Goal: Task Accomplishment & Management: Complete application form

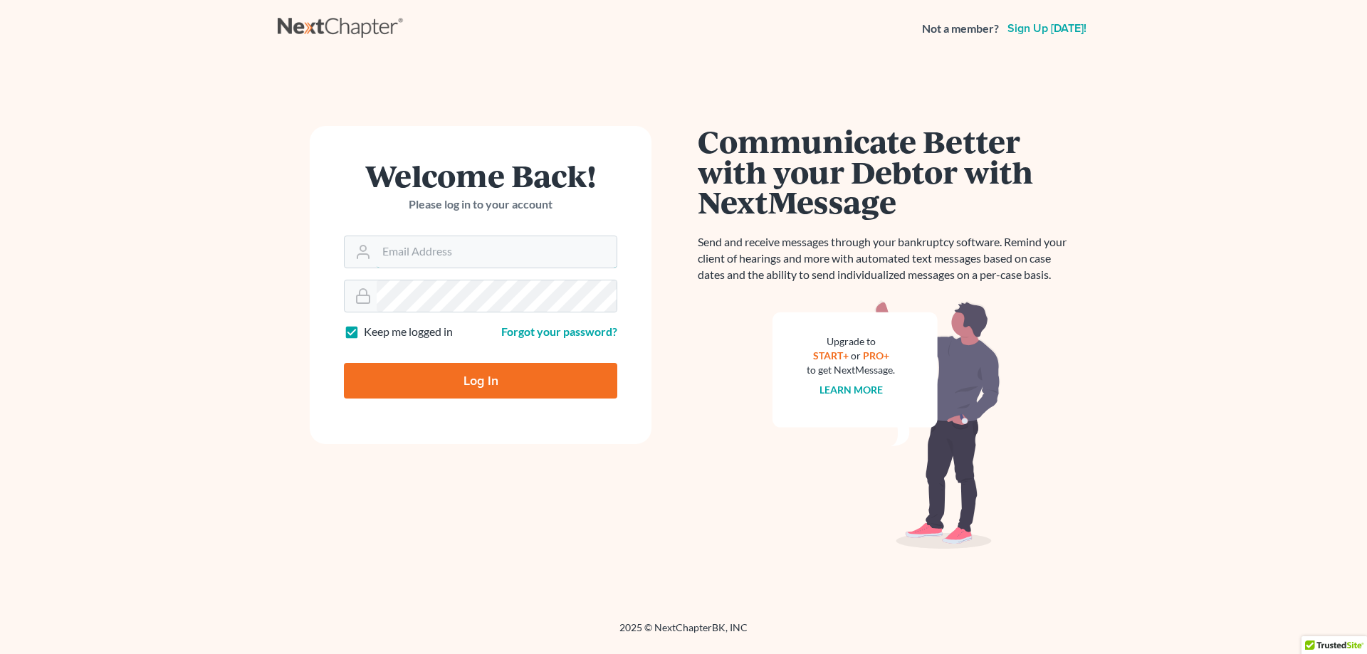
type input "dbedford@thebedfordlawfirm.com"
click at [448, 375] on input "Log In" at bounding box center [480, 381] width 273 height 36
type input "Thinking..."
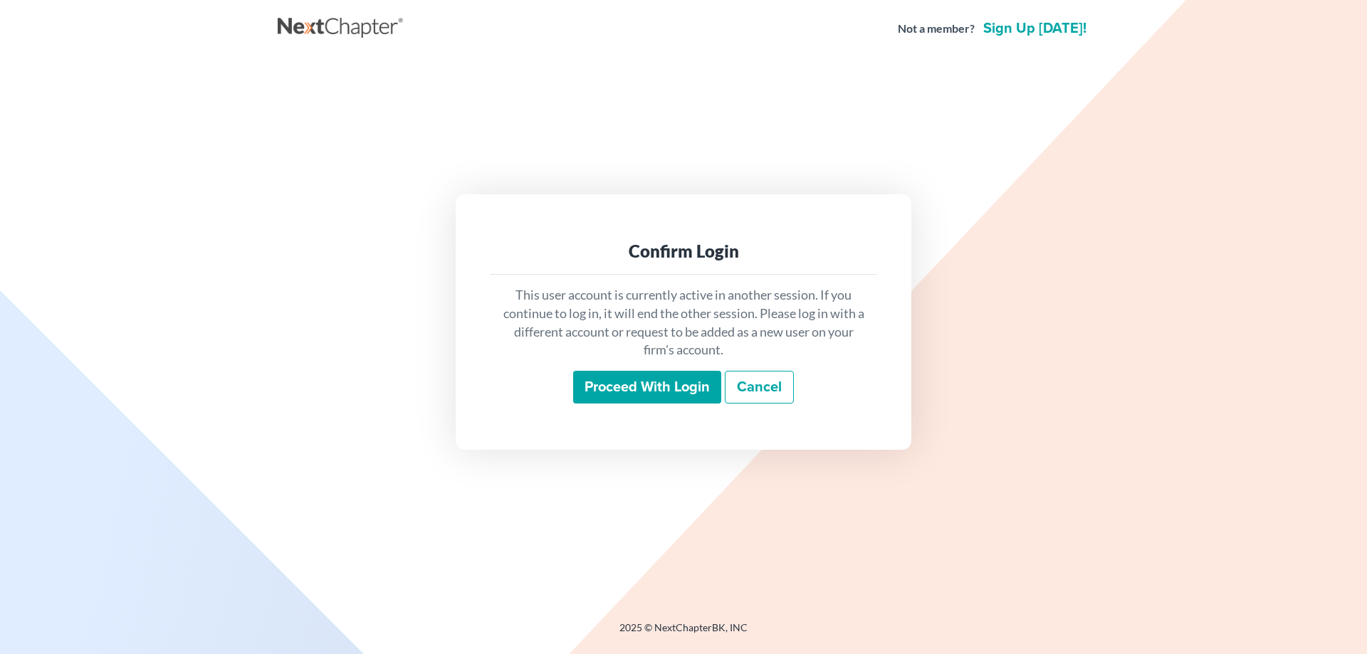
click at [646, 385] on input "Proceed with login" at bounding box center [647, 387] width 148 height 33
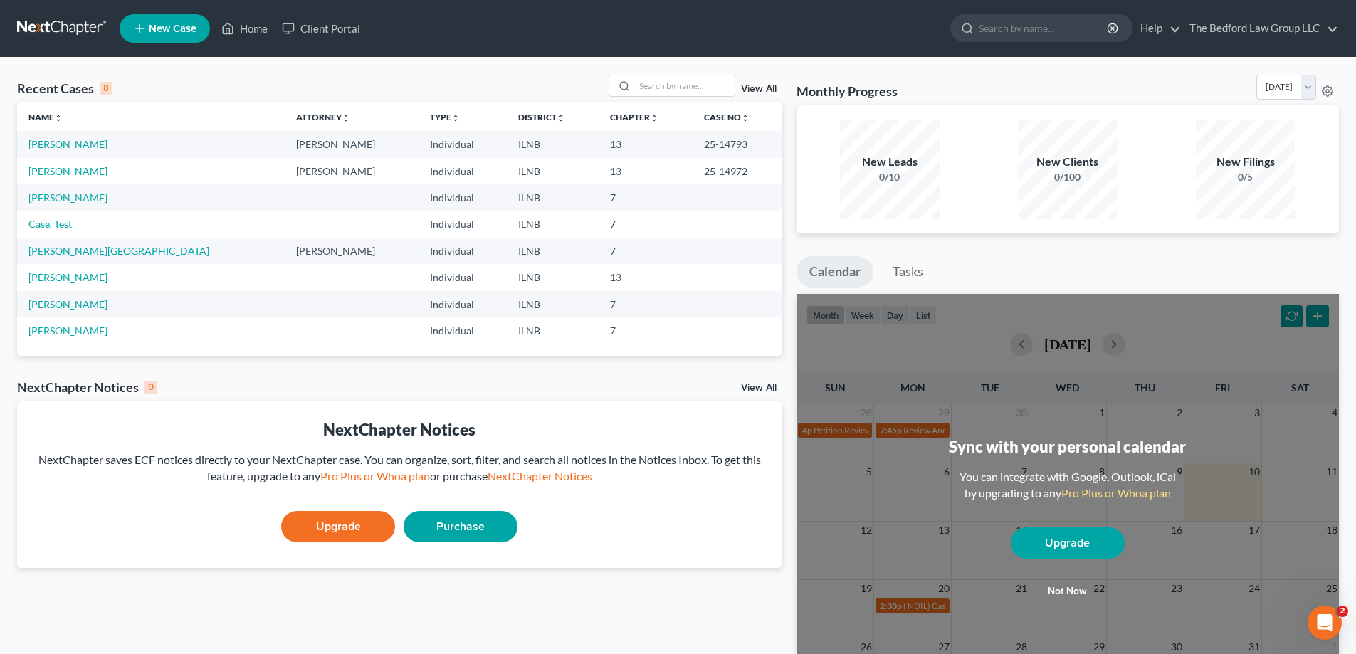
click at [89, 142] on link "Delva, SaraDienne" at bounding box center [67, 144] width 79 height 12
select select "6"
select select "5"
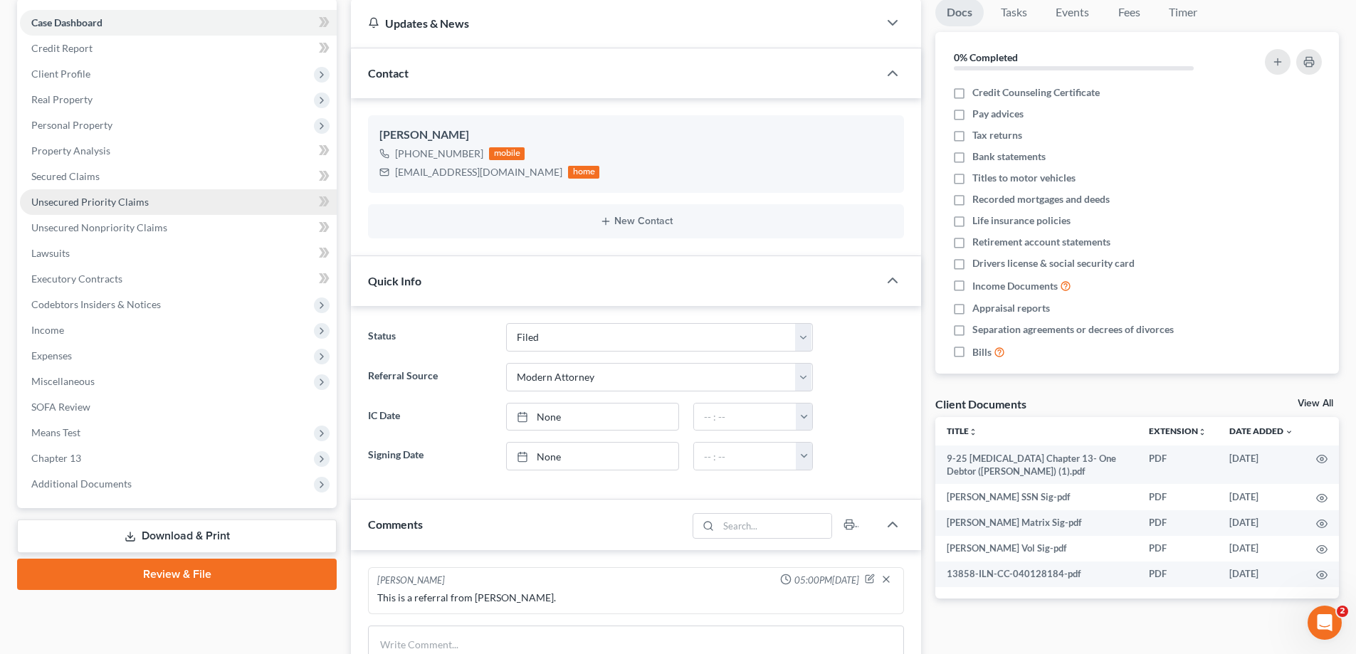
scroll to position [285, 0]
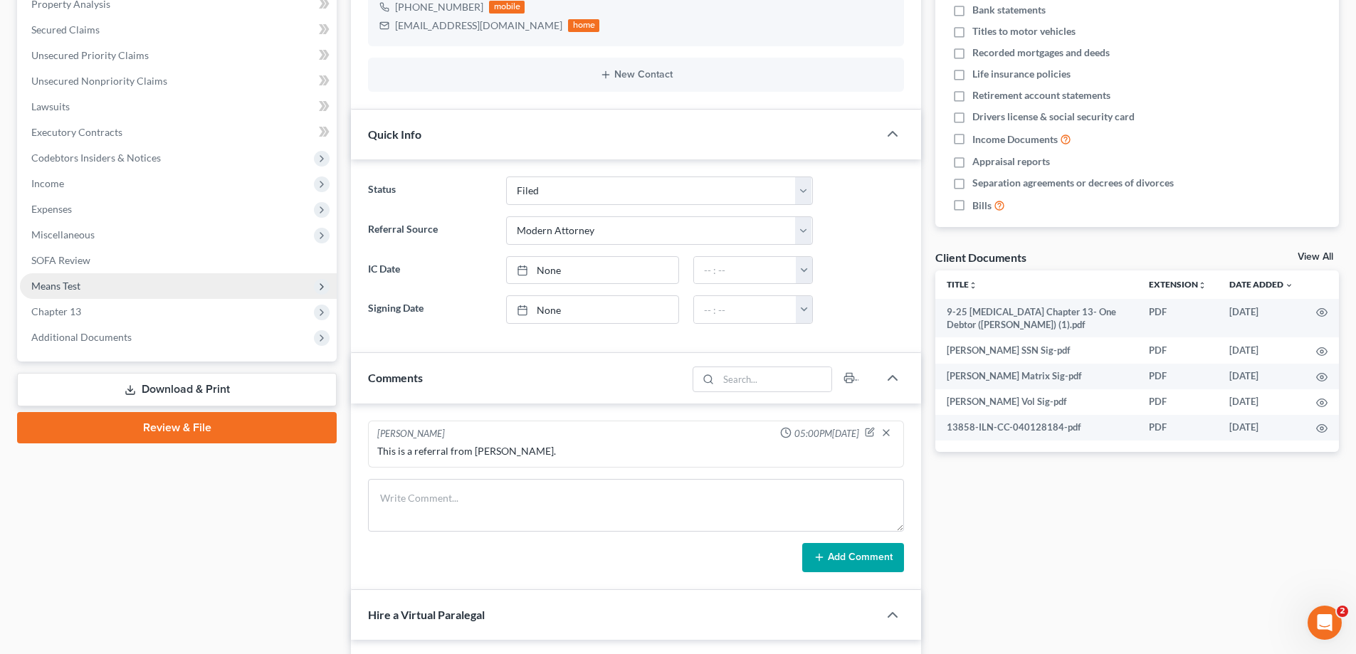
click at [318, 285] on icon at bounding box center [321, 286] width 11 height 11
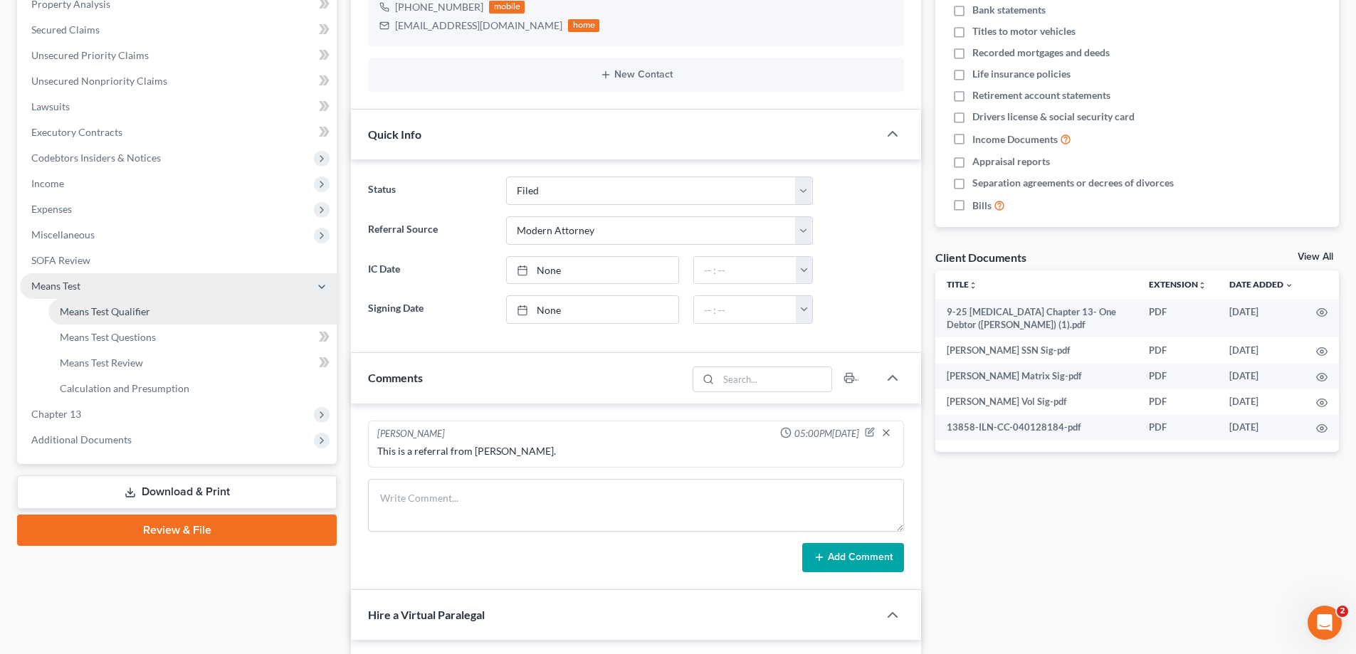
click at [246, 313] on link "Means Test Qualifier" at bounding box center [192, 312] width 288 height 26
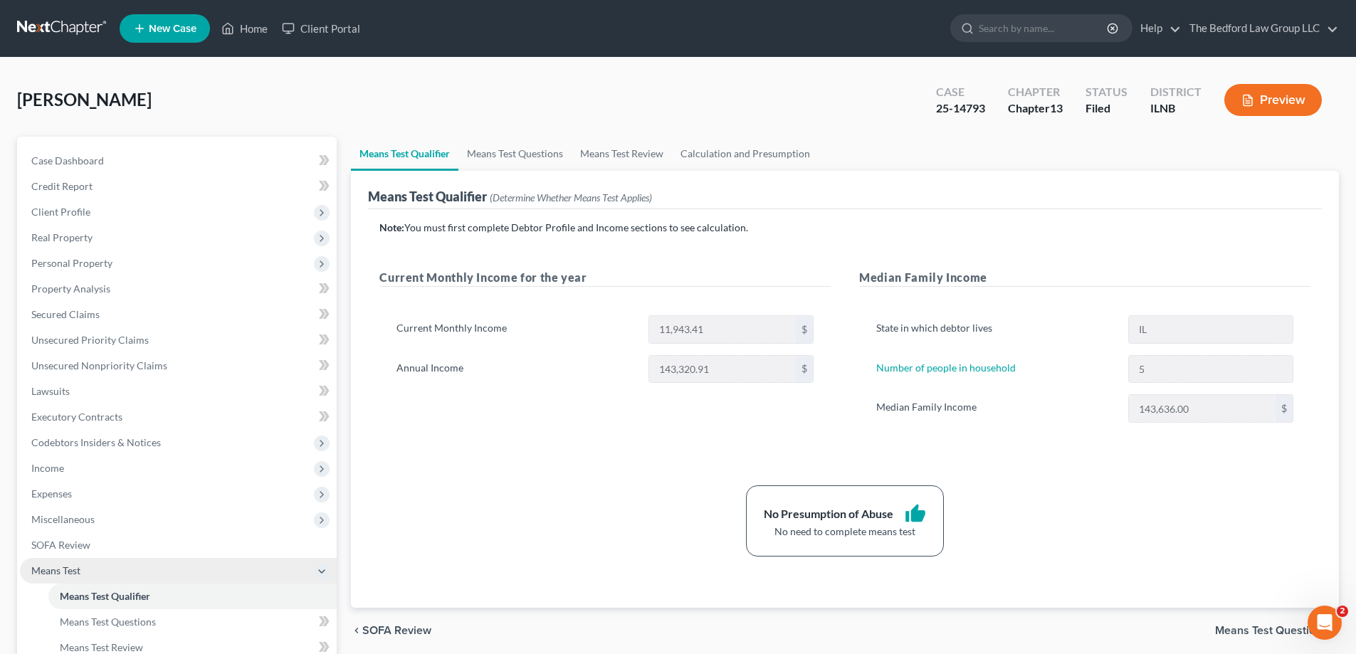
click at [1239, 98] on button "Preview" at bounding box center [1274, 100] width 98 height 32
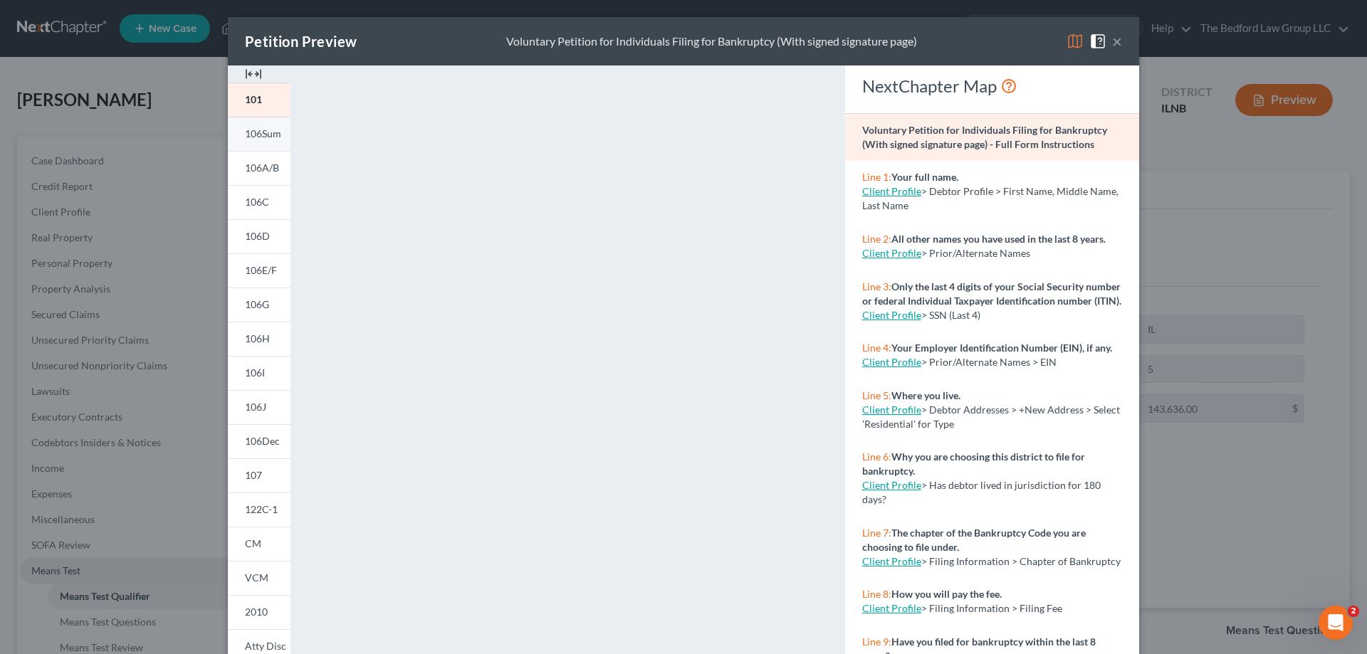
click at [268, 138] on span "106Sum" at bounding box center [263, 133] width 36 height 12
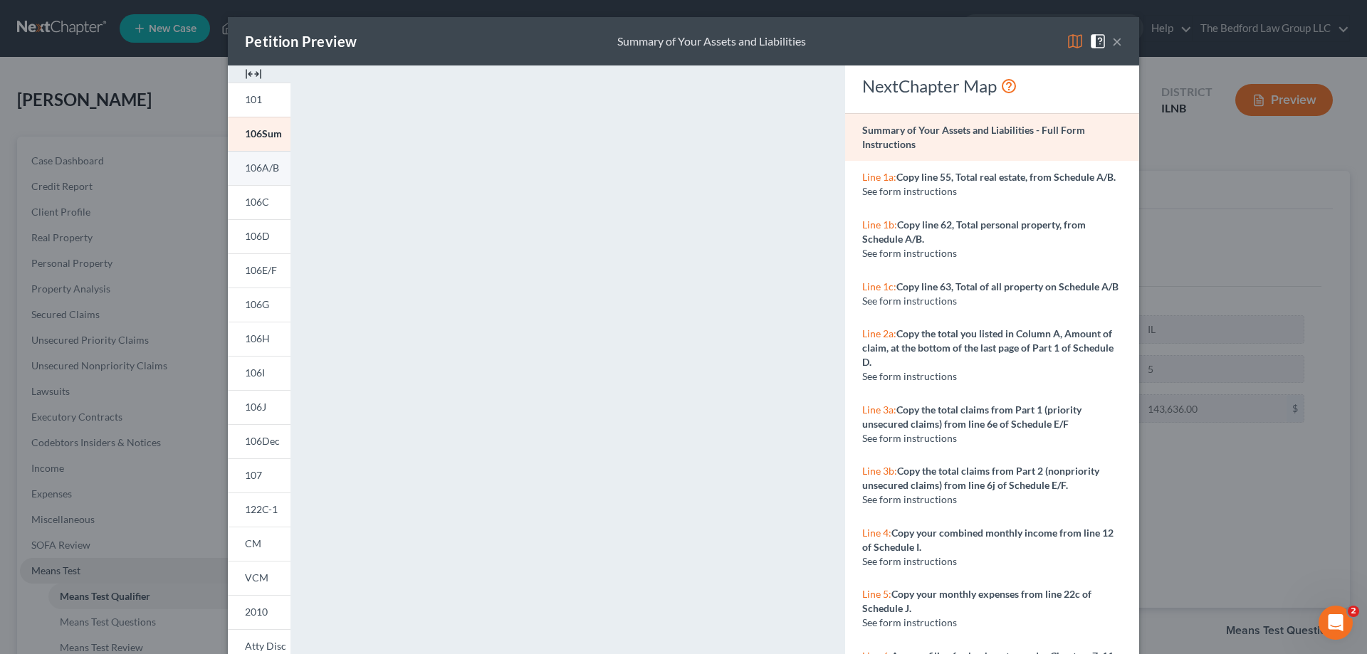
click at [258, 171] on span "106A/B" at bounding box center [262, 168] width 34 height 12
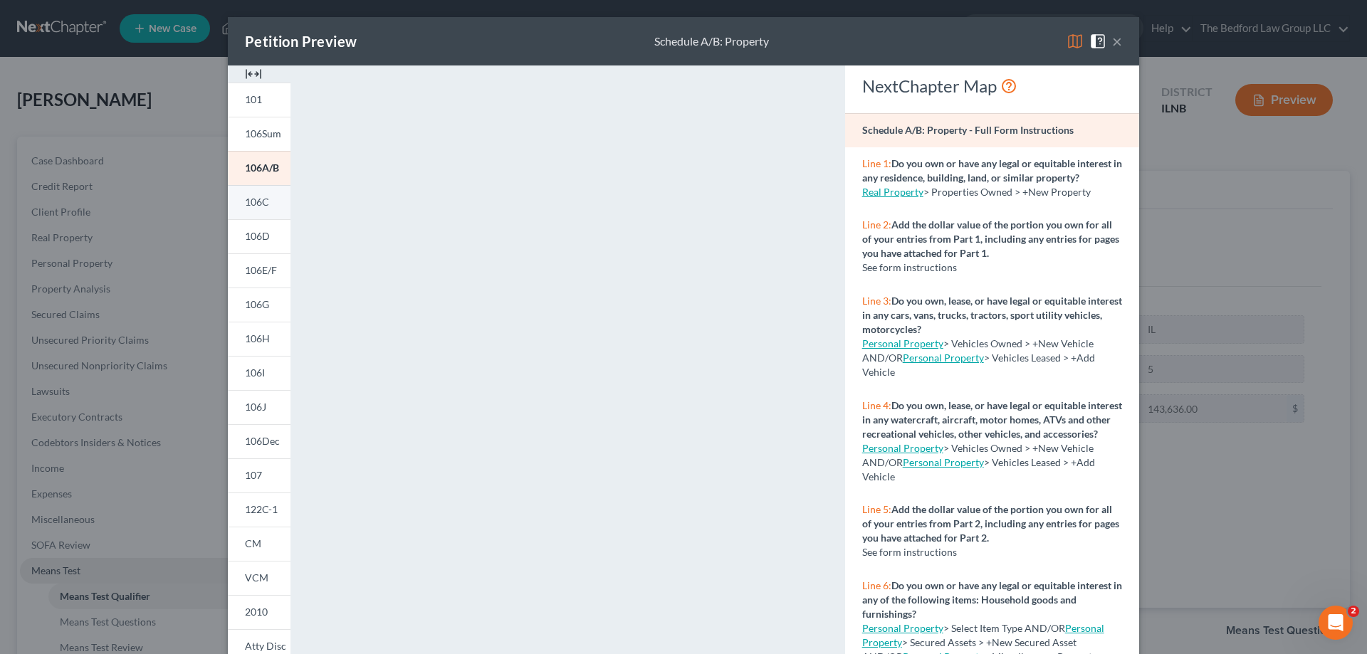
click at [258, 213] on link "106C" at bounding box center [259, 202] width 63 height 34
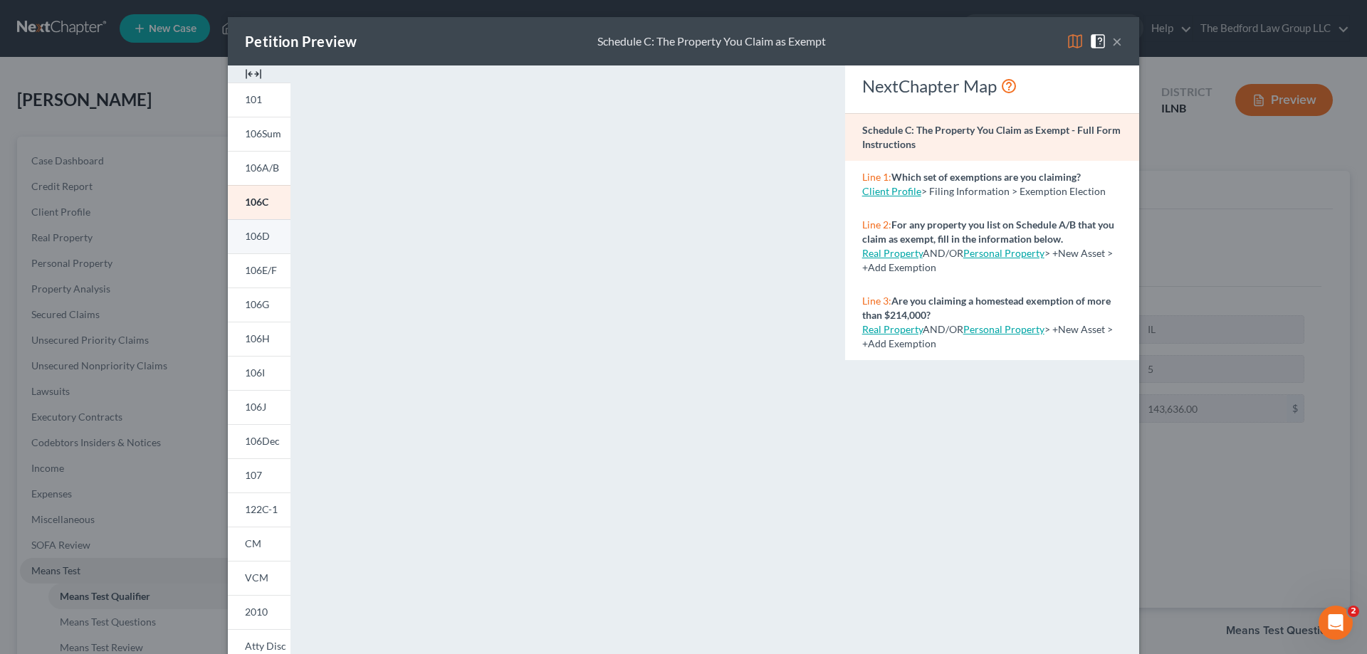
click at [257, 234] on span "106D" at bounding box center [257, 236] width 25 height 12
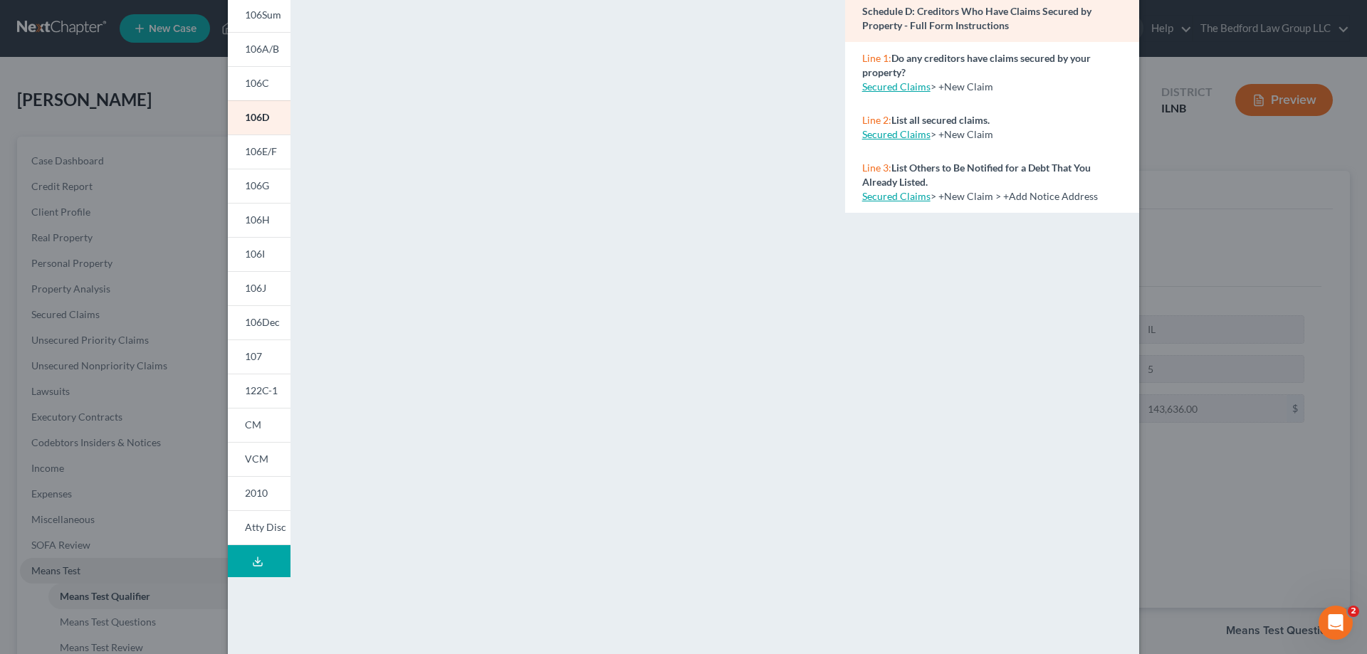
scroll to position [142, 0]
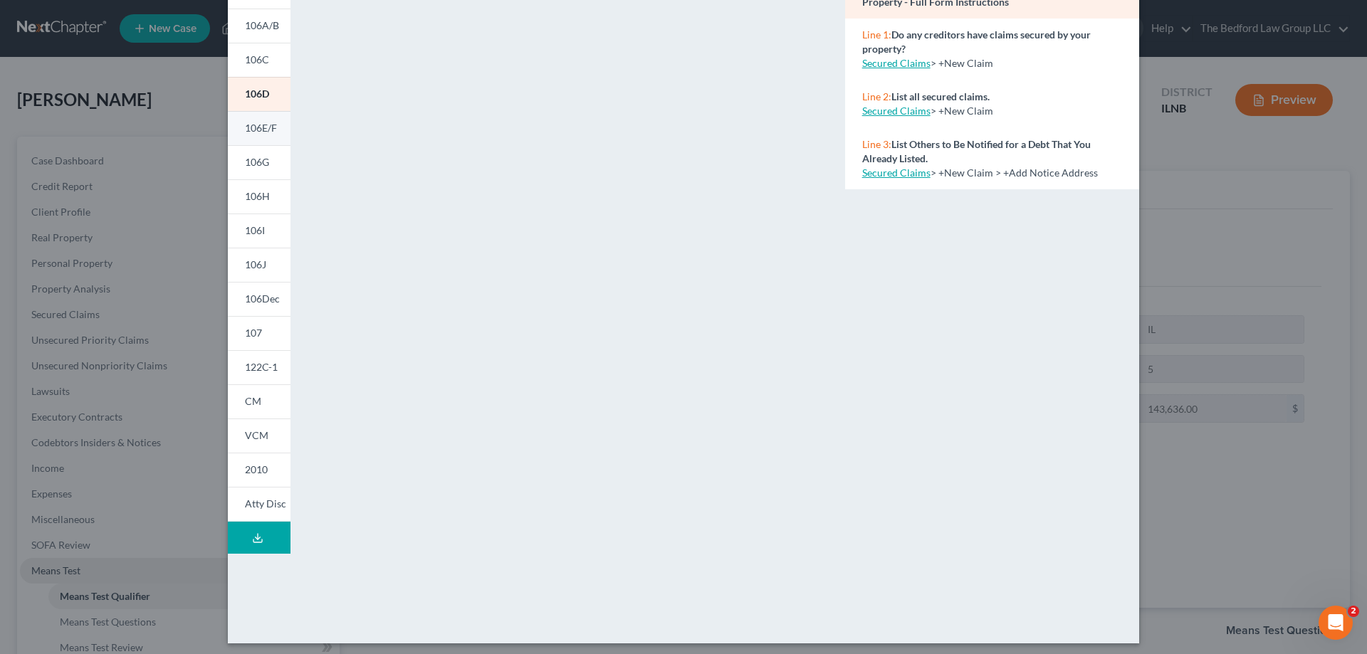
click at [248, 134] on span "106E/F" at bounding box center [261, 128] width 32 height 12
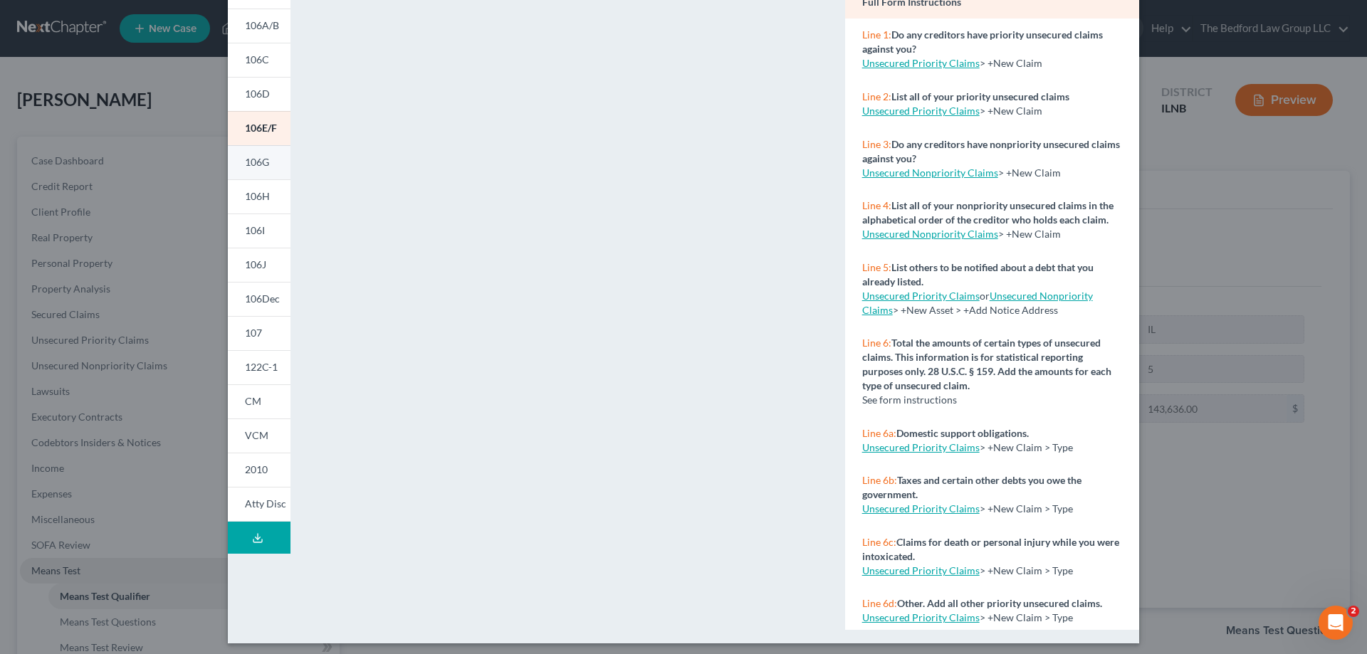
click at [256, 152] on link "106G" at bounding box center [259, 162] width 63 height 34
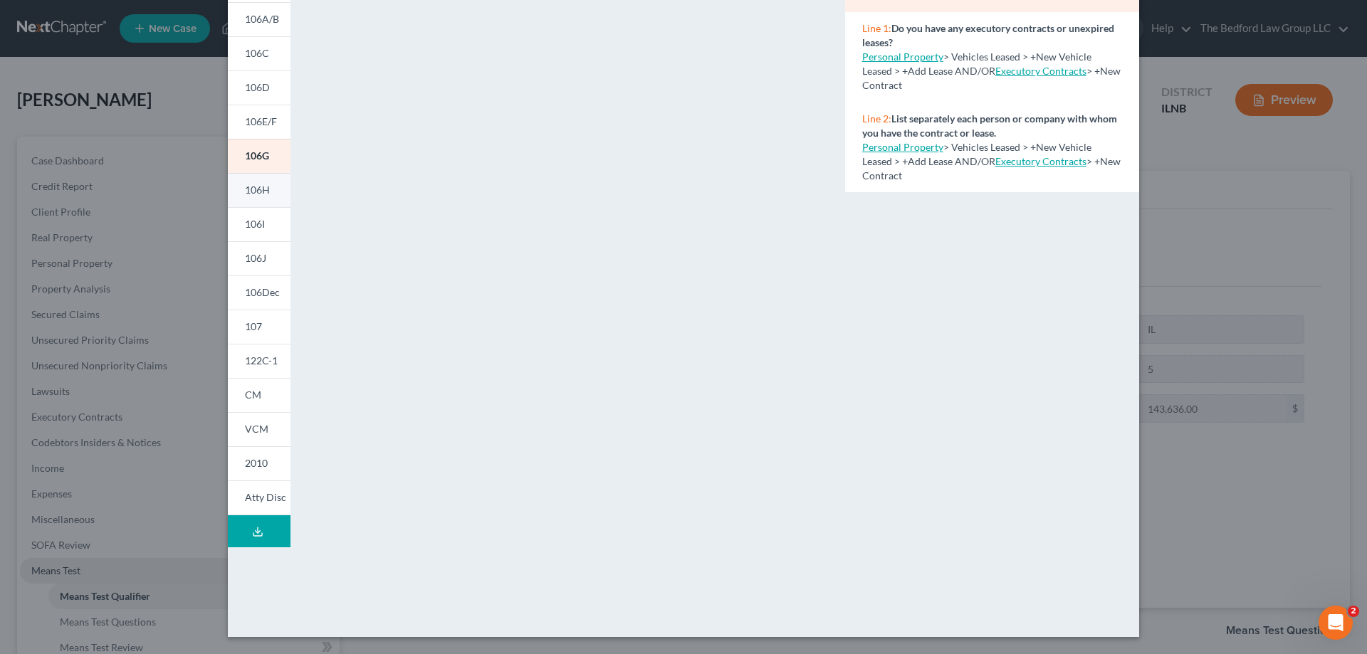
click at [248, 188] on span "106H" at bounding box center [257, 190] width 25 height 12
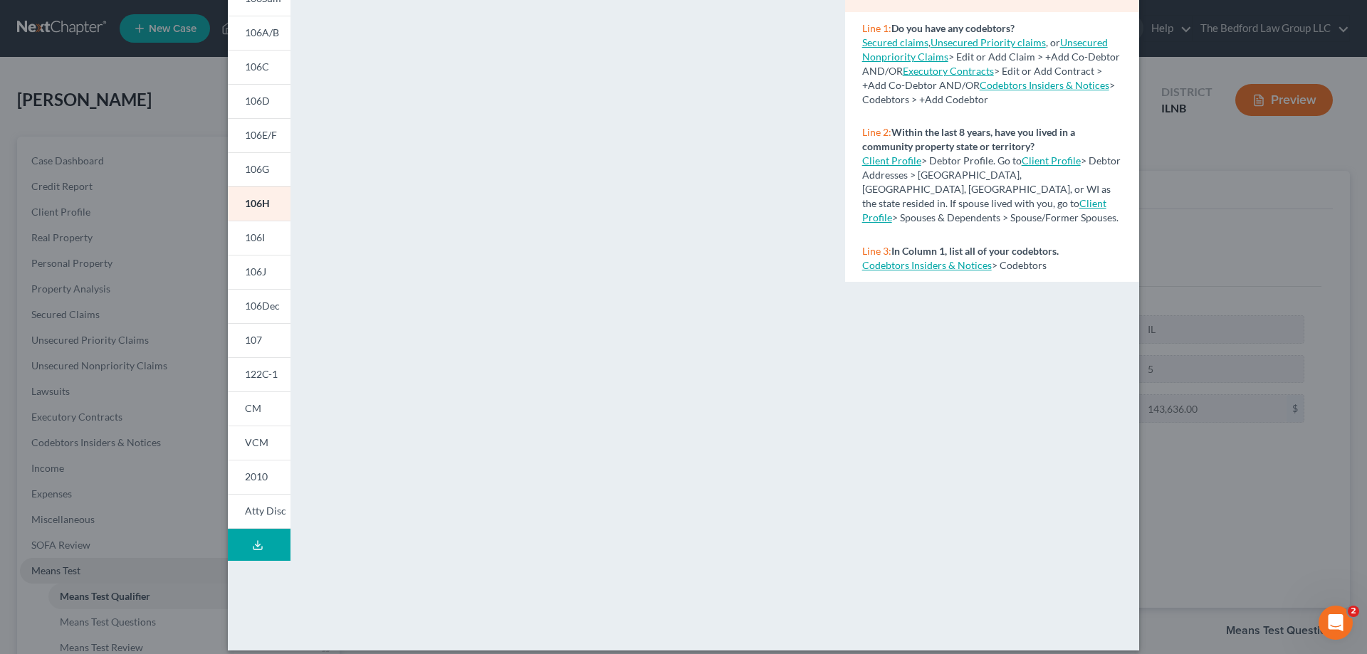
scroll to position [149, 0]
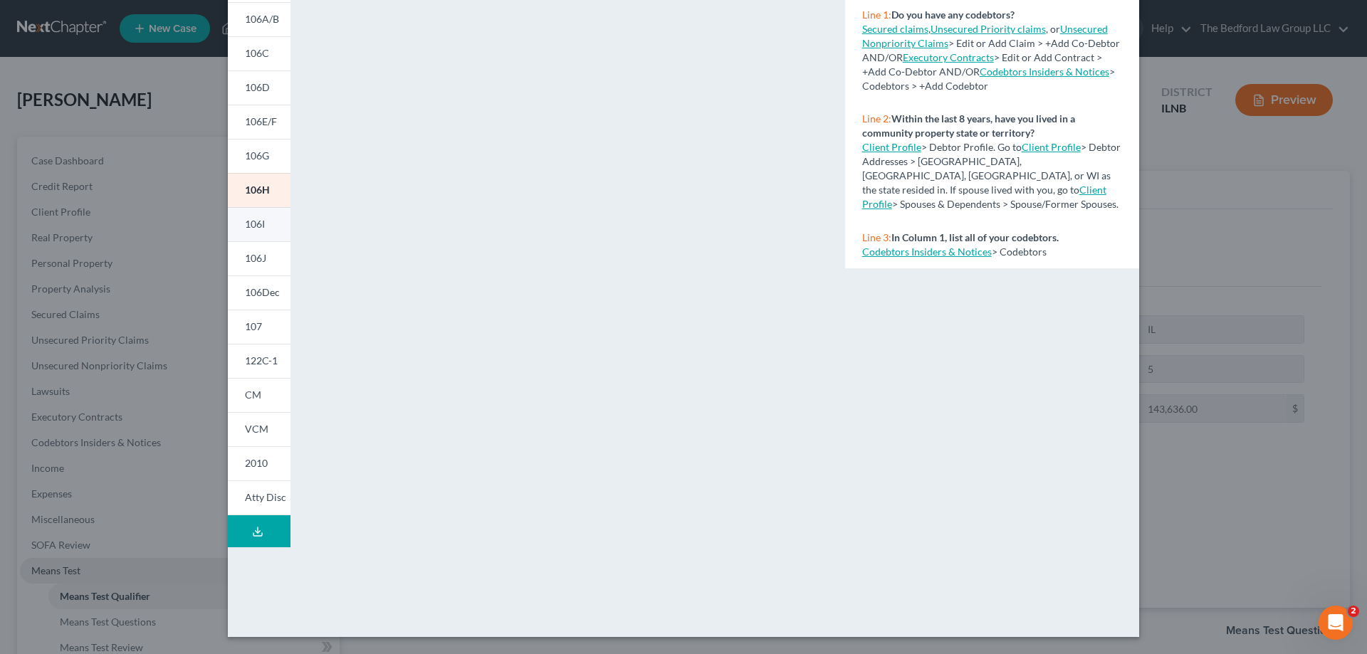
click at [269, 226] on link "106I" at bounding box center [259, 224] width 63 height 34
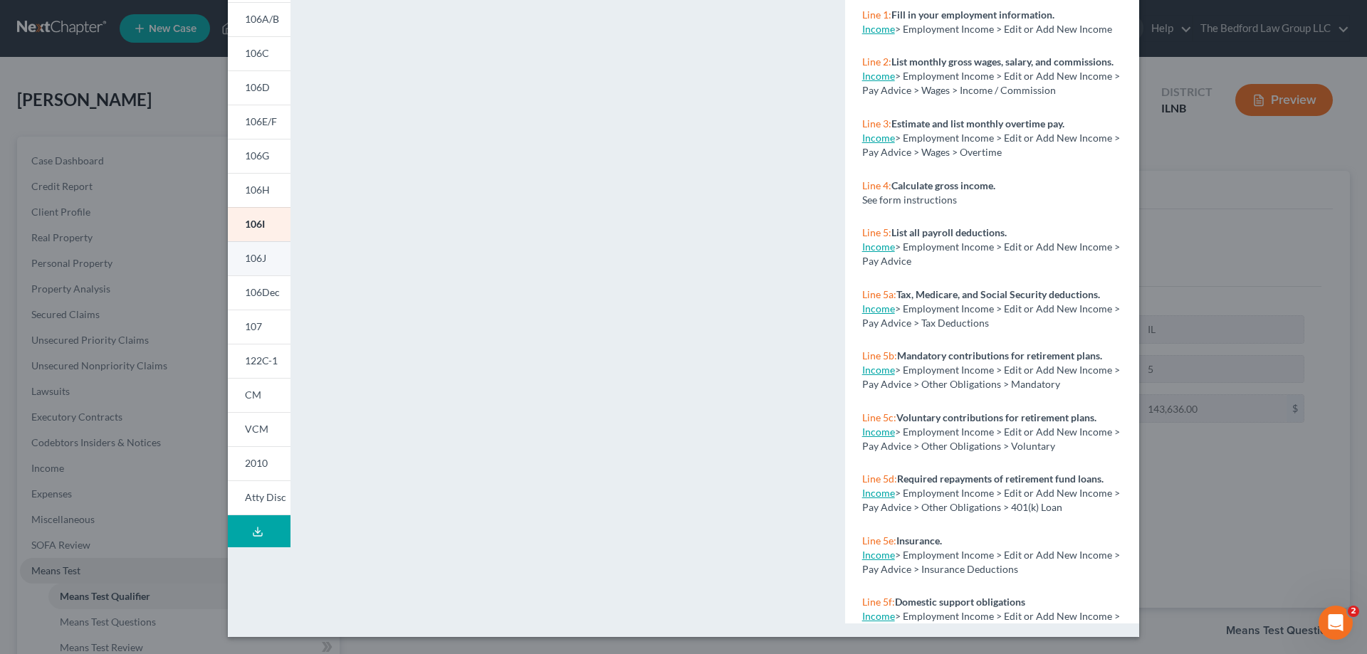
click at [267, 260] on link "106J" at bounding box center [259, 258] width 63 height 34
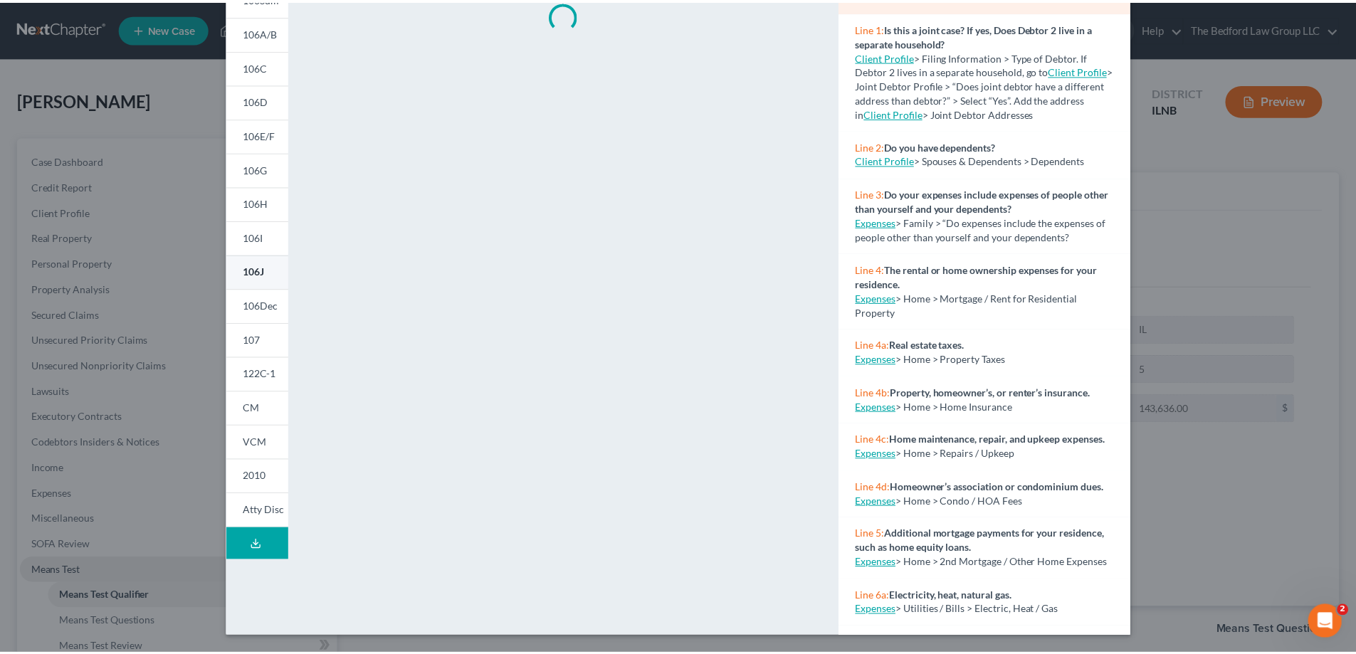
scroll to position [135, 0]
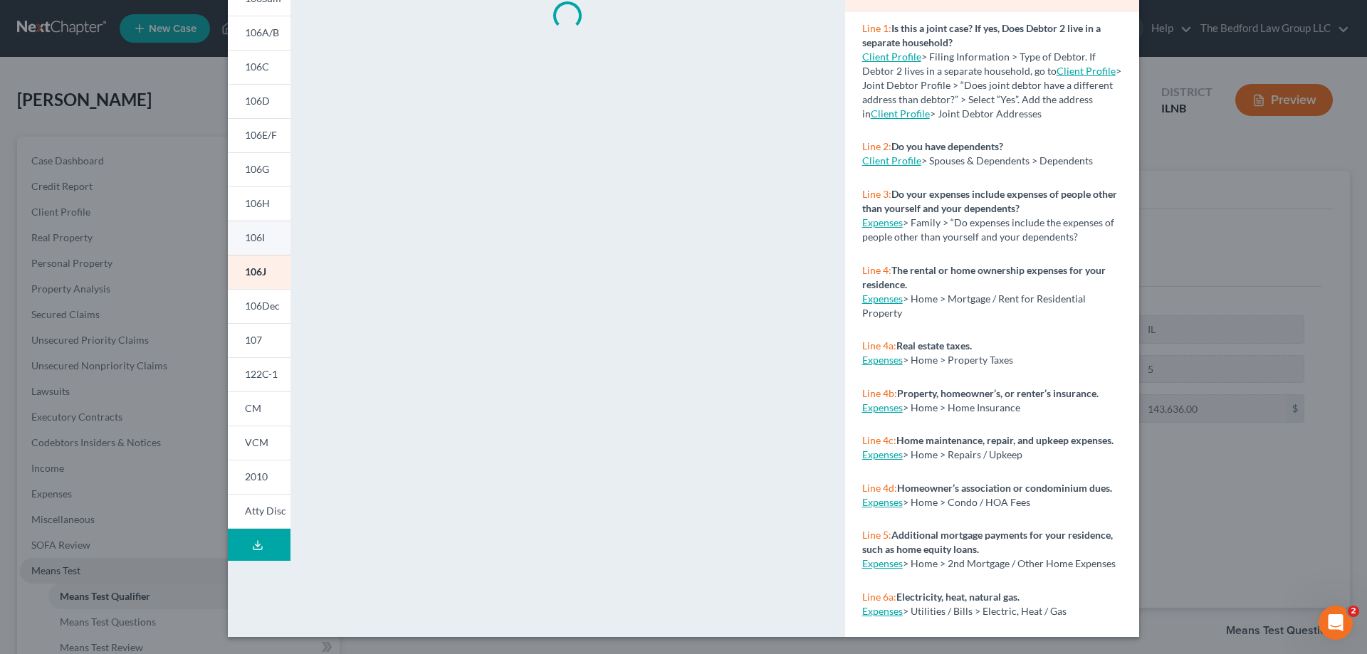
click at [258, 240] on span "106I" at bounding box center [255, 237] width 20 height 12
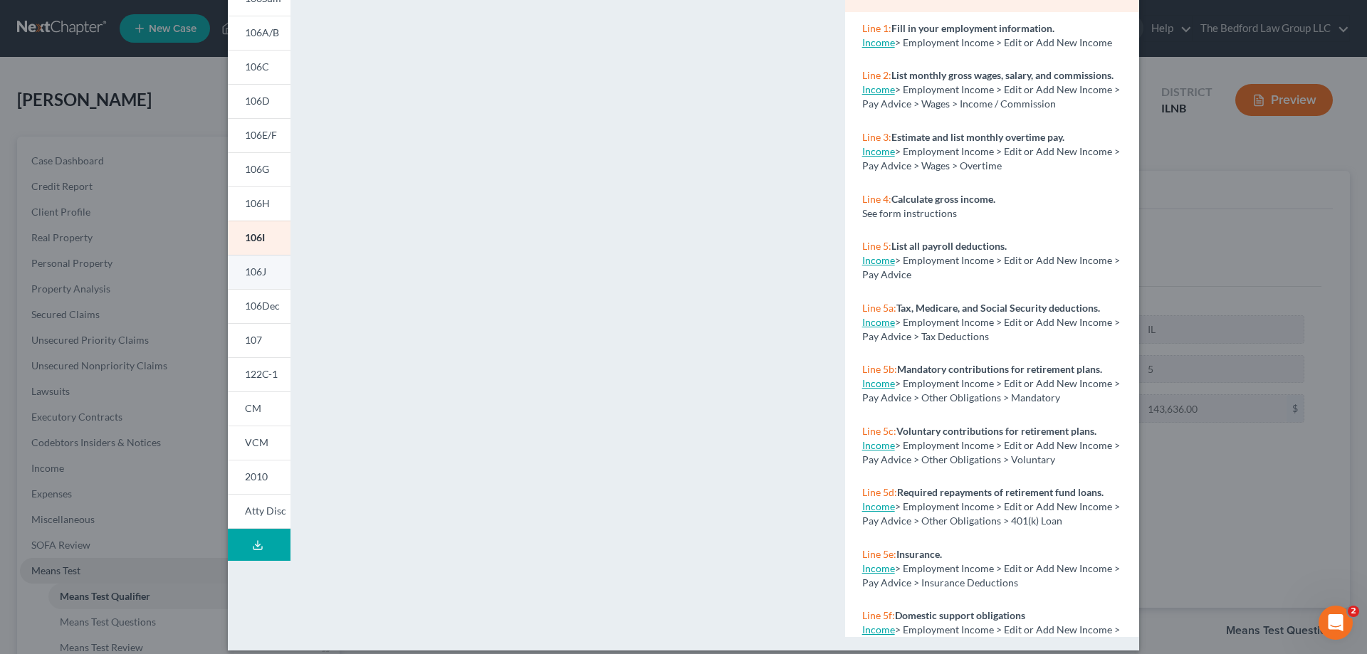
click at [271, 276] on link "106J" at bounding box center [259, 272] width 63 height 34
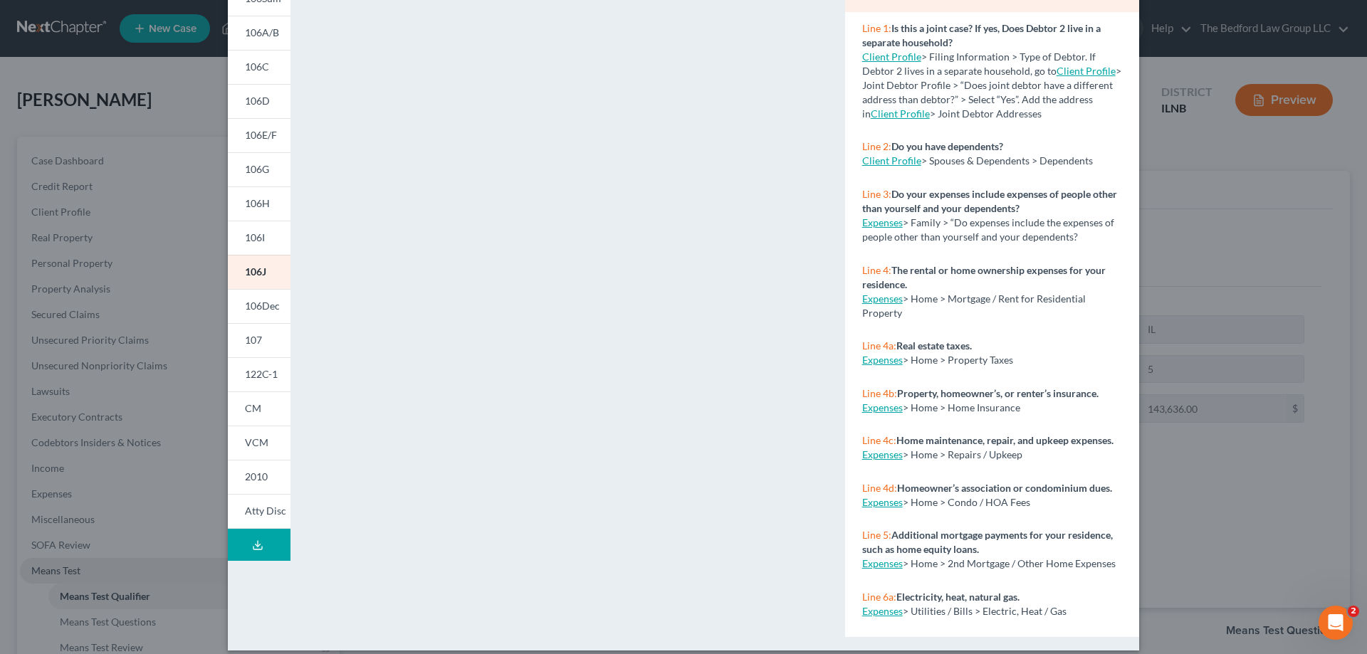
click at [1181, 155] on div "Petition Preview Schedule J: Your Expenses × 101 106Sum 106A/B 106C 106D 106E/F…" at bounding box center [683, 327] width 1367 height 654
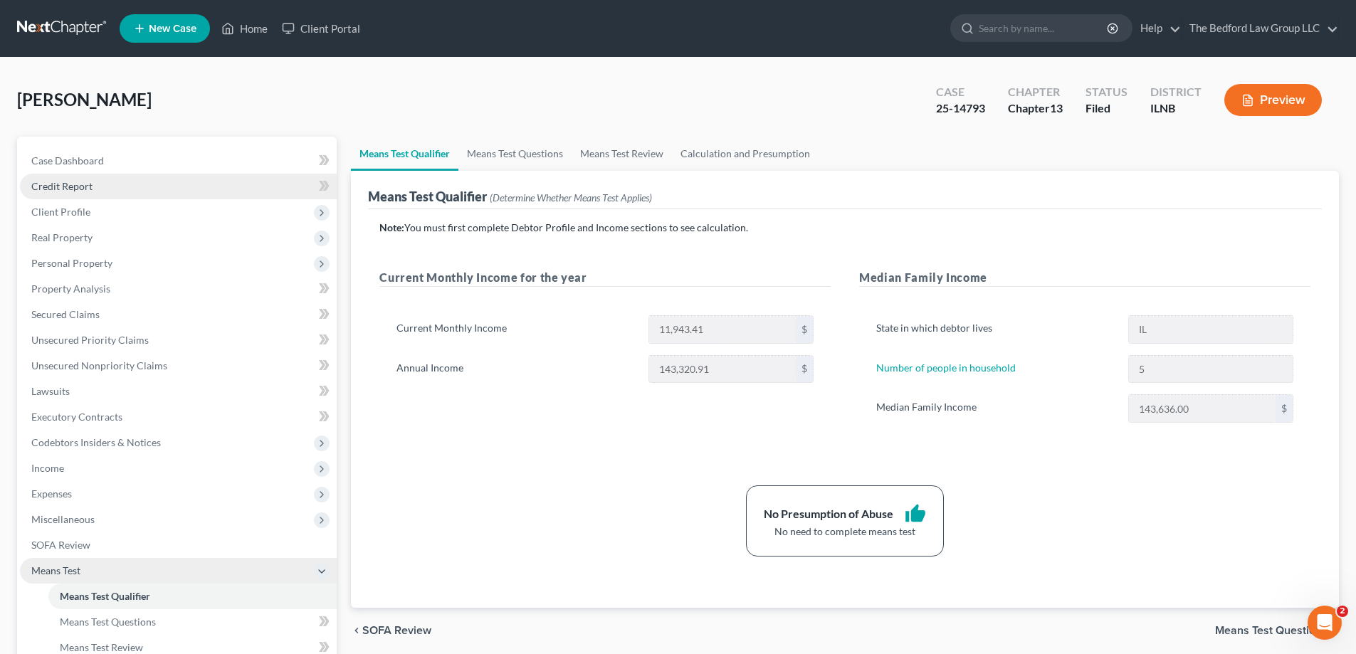
click at [85, 187] on span "Credit Report" at bounding box center [61, 186] width 61 height 12
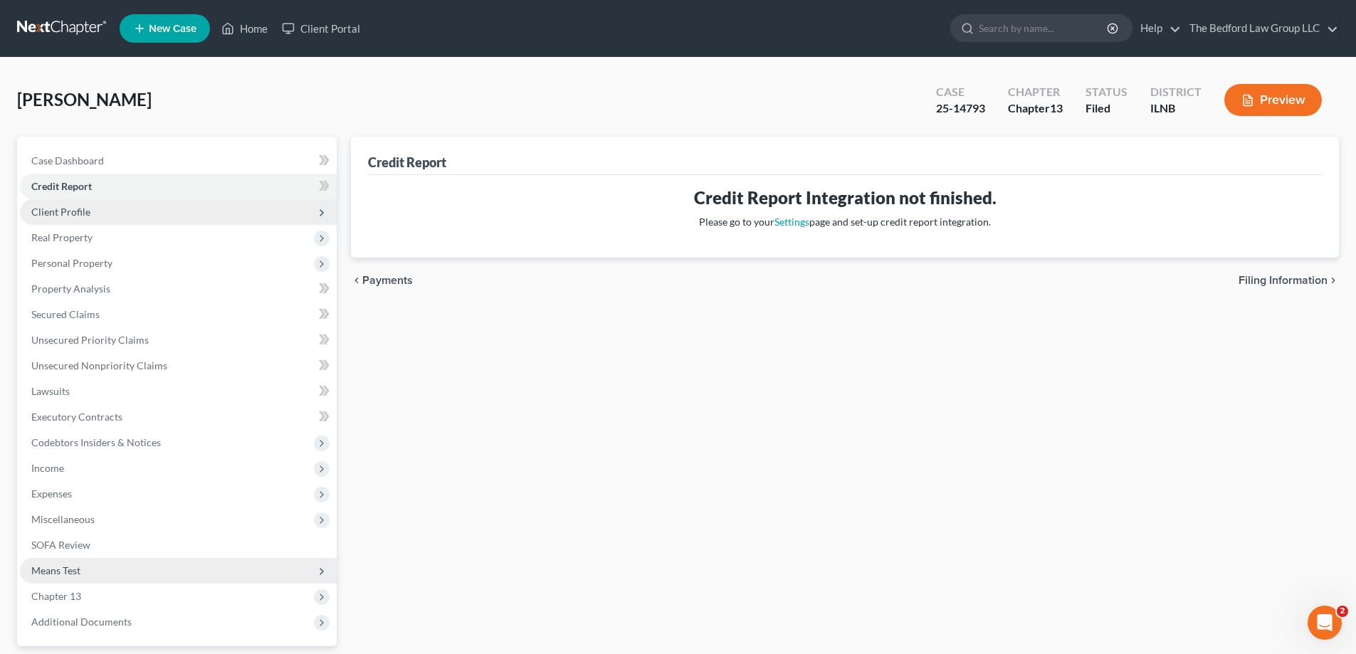
click at [85, 209] on span "Client Profile" at bounding box center [60, 212] width 59 height 12
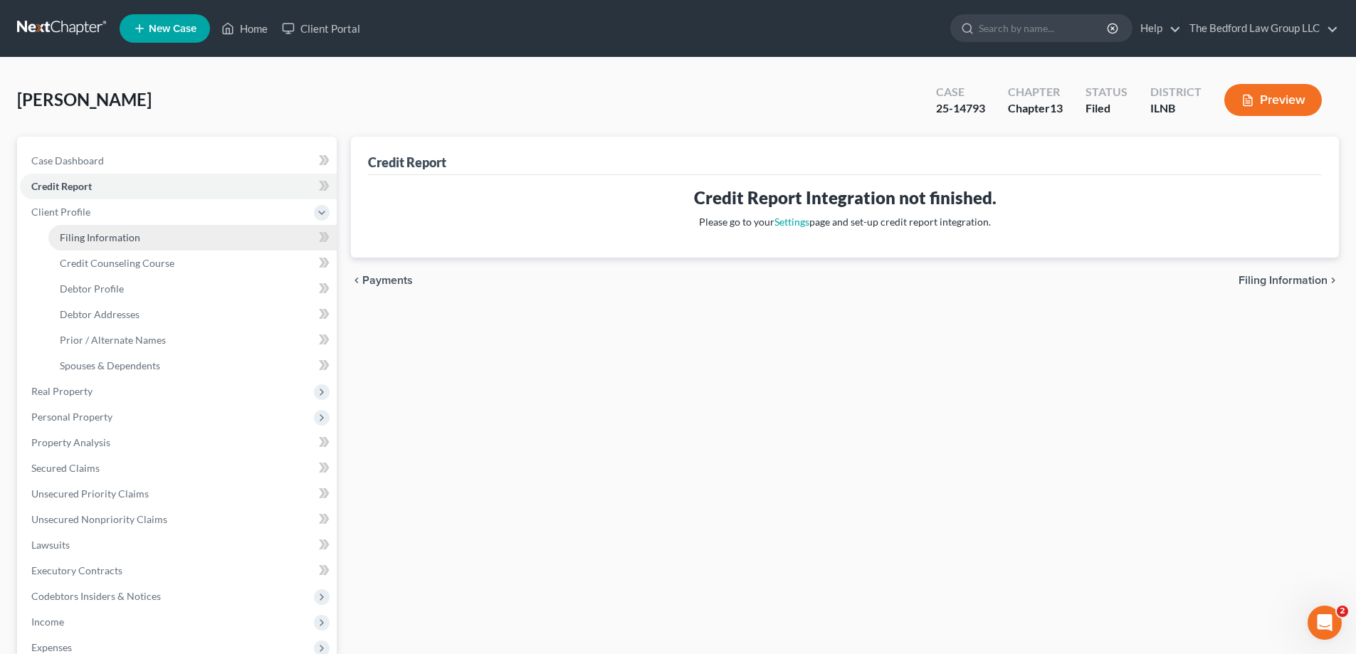
click at [89, 240] on span "Filing Information" at bounding box center [100, 237] width 80 height 12
select select "1"
select select "0"
select select "3"
select select "25"
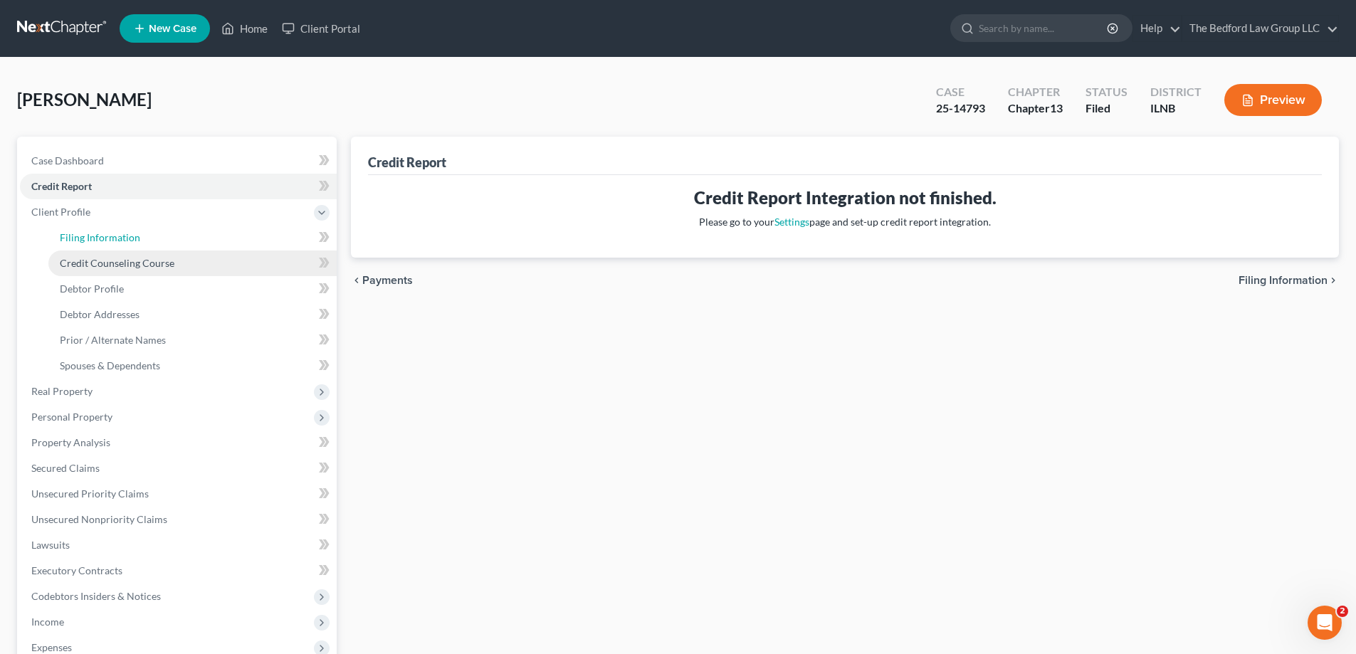
select select "14"
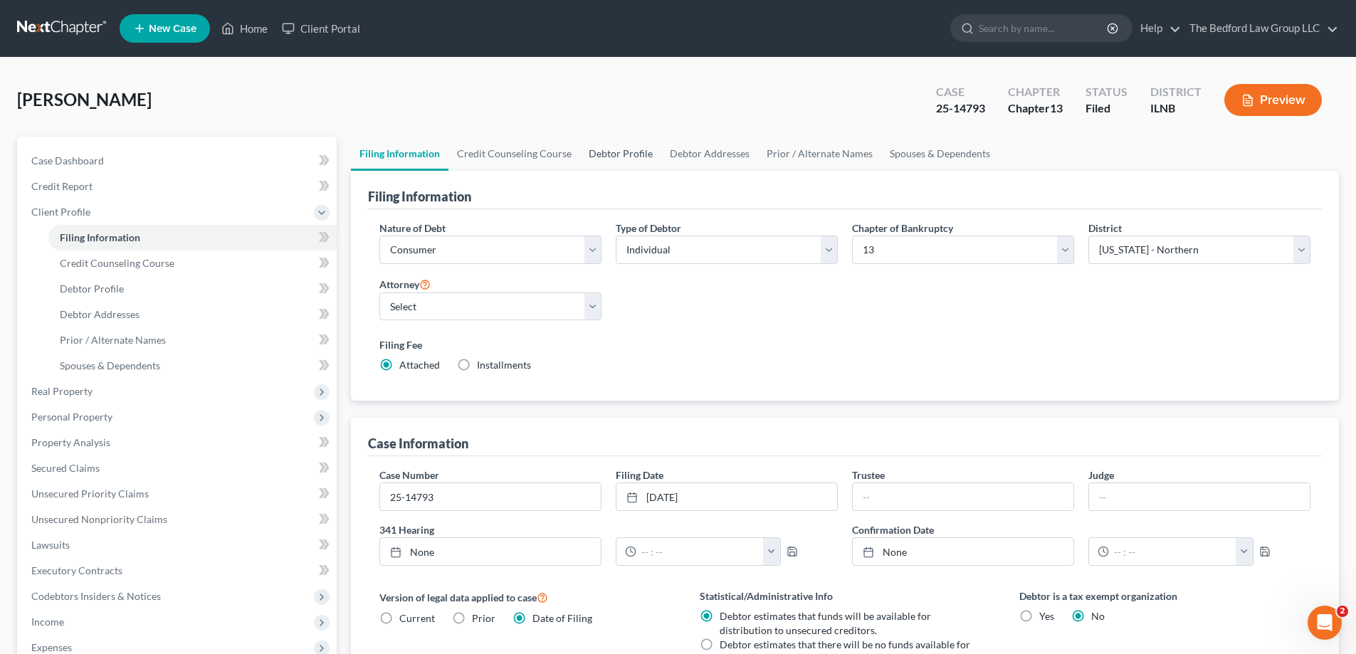
click at [626, 152] on link "Debtor Profile" at bounding box center [620, 154] width 81 height 34
select select "1"
select select "4"
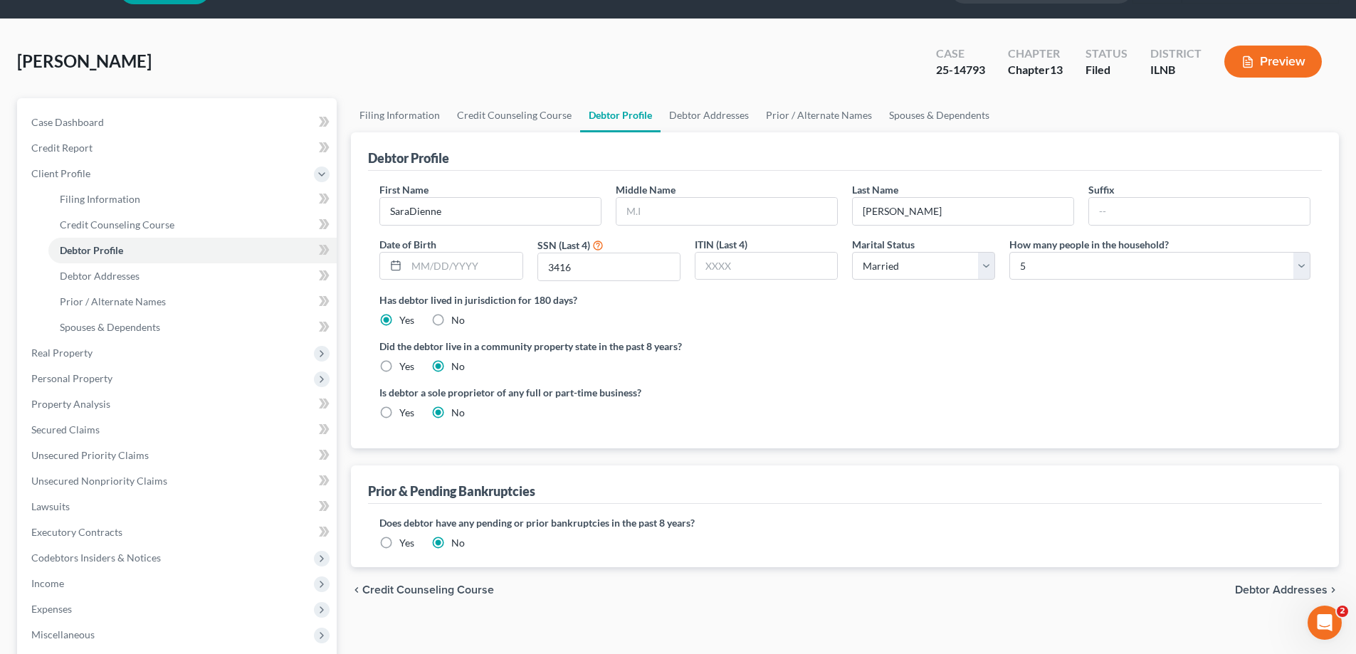
scroll to position [71, 0]
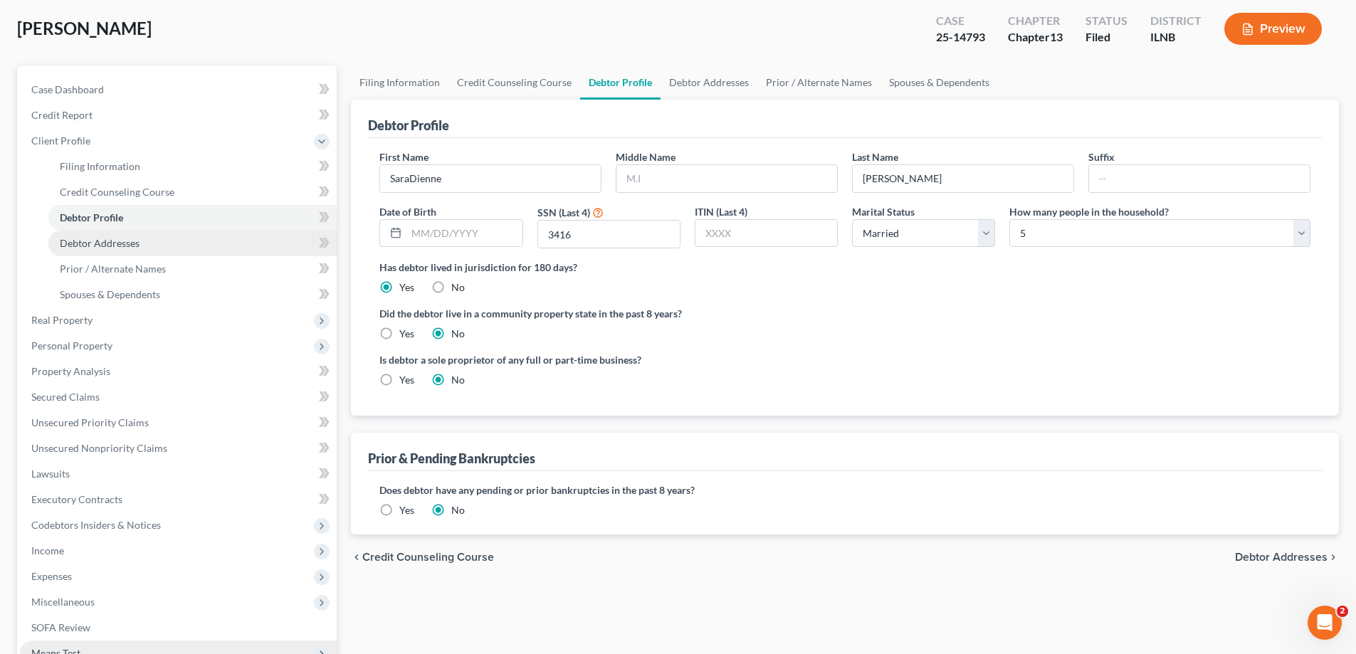
click at [122, 251] on link "Debtor Addresses" at bounding box center [192, 244] width 288 height 26
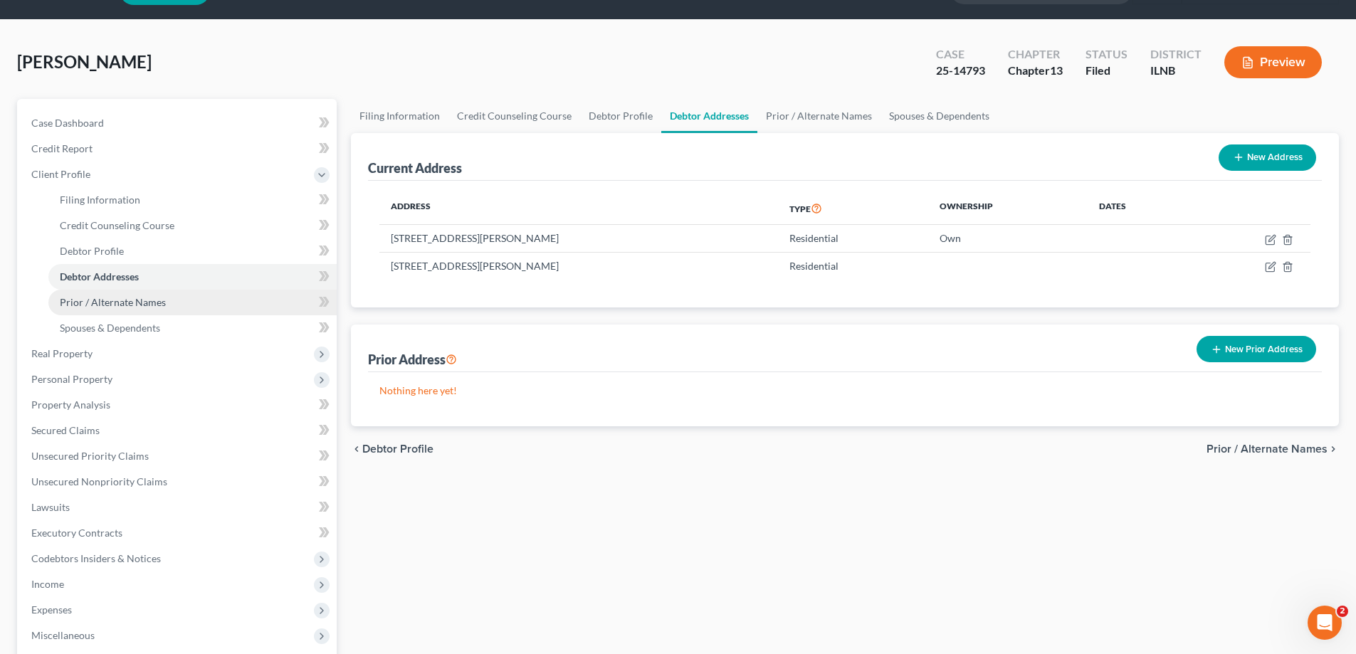
scroll to position [71, 0]
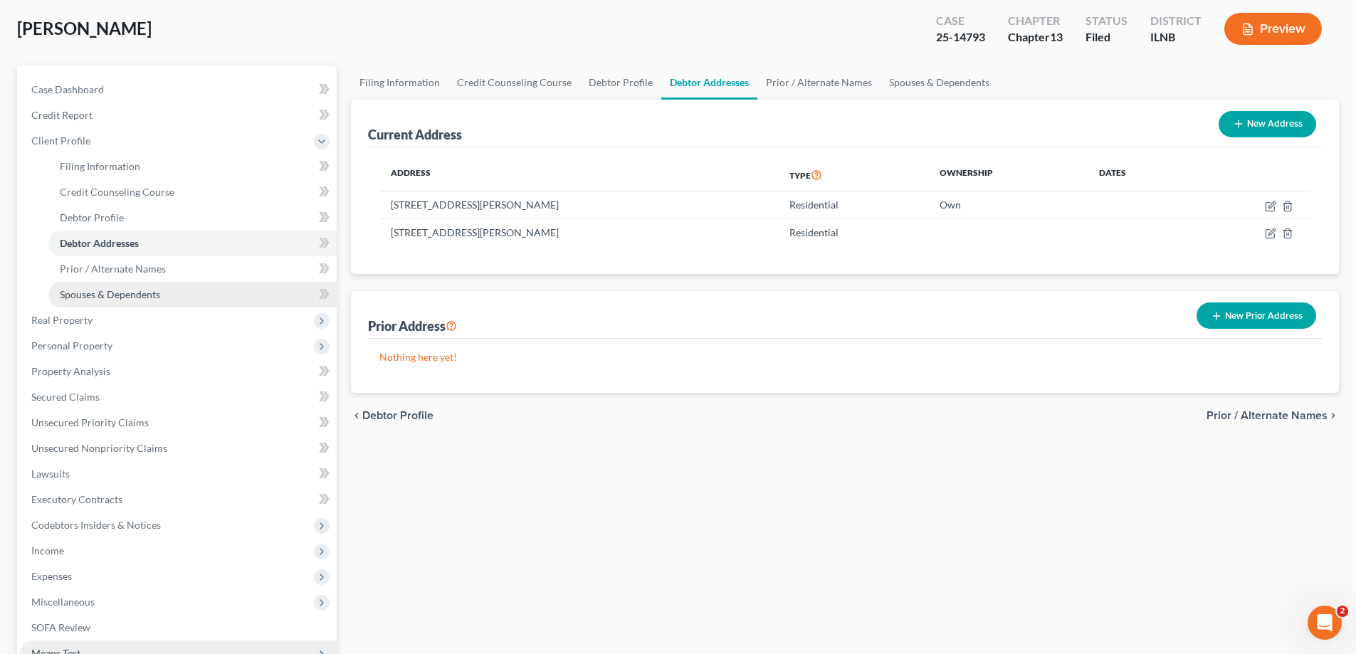
click at [116, 303] on link "Spouses & Dependents" at bounding box center [192, 295] width 288 height 26
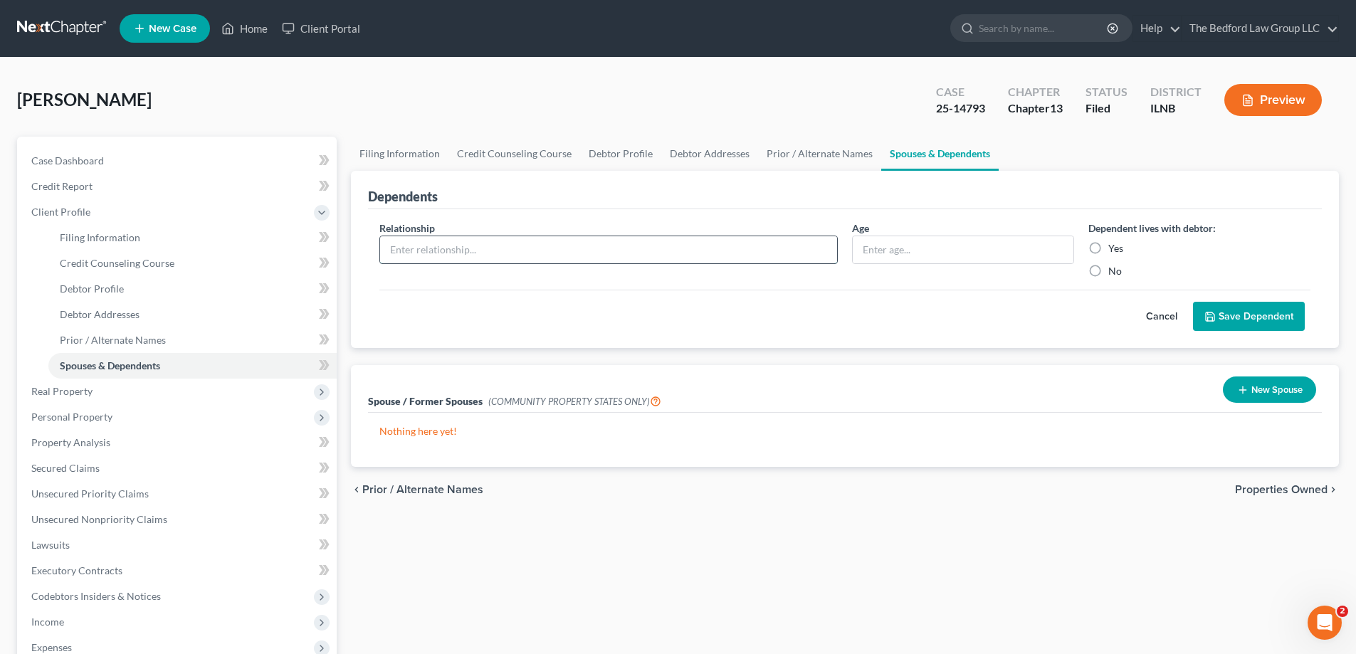
click at [540, 237] on input "text" at bounding box center [608, 249] width 457 height 27
type input "Mom"
click at [879, 238] on input "text" at bounding box center [963, 249] width 221 height 27
type input "80"
click at [1109, 249] on label "Yes" at bounding box center [1116, 248] width 15 height 14
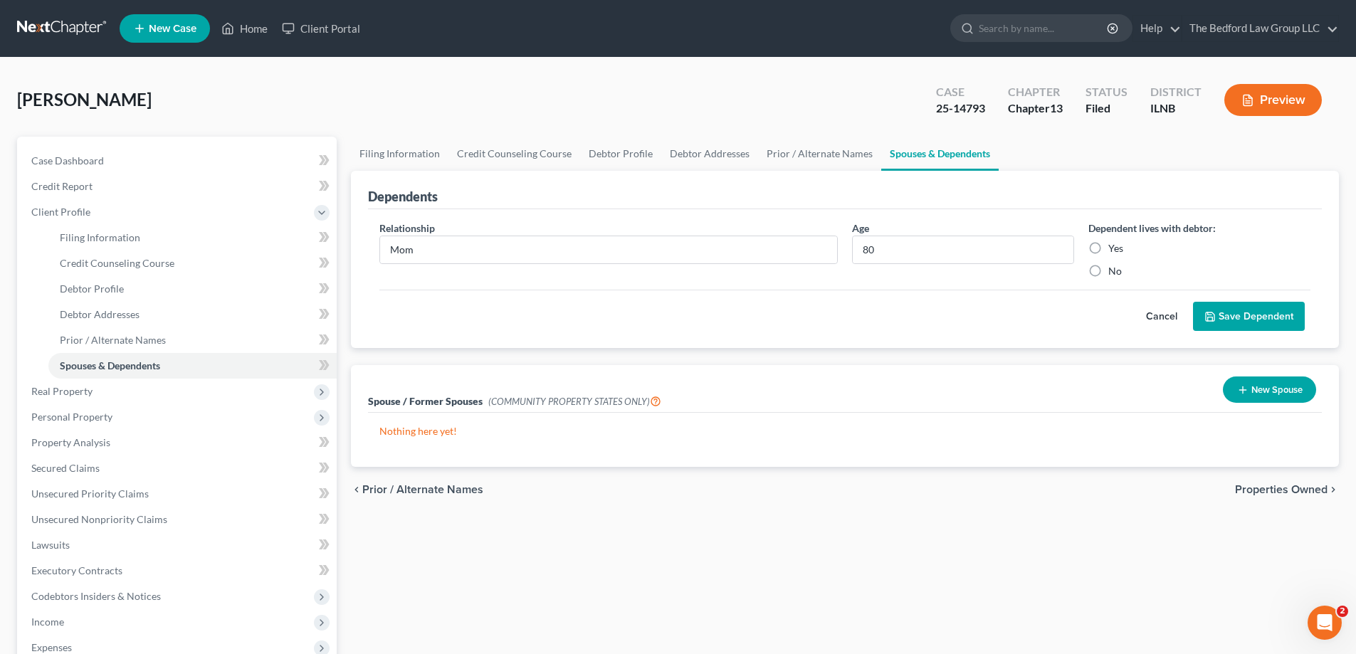
click at [1114, 249] on input "Yes" at bounding box center [1118, 245] width 9 height 9
radio input "true"
click at [1286, 316] on button "Save Dependent" at bounding box center [1249, 317] width 112 height 30
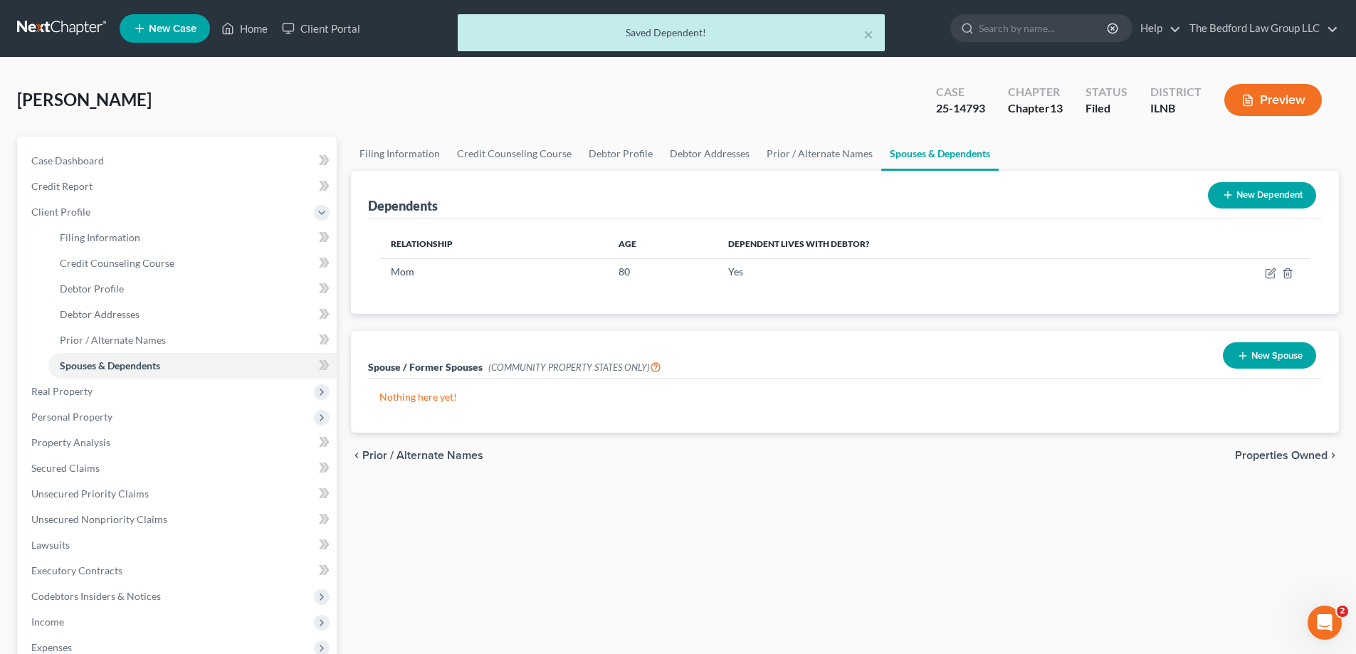
click at [1248, 195] on button "New Dependent" at bounding box center [1262, 195] width 108 height 26
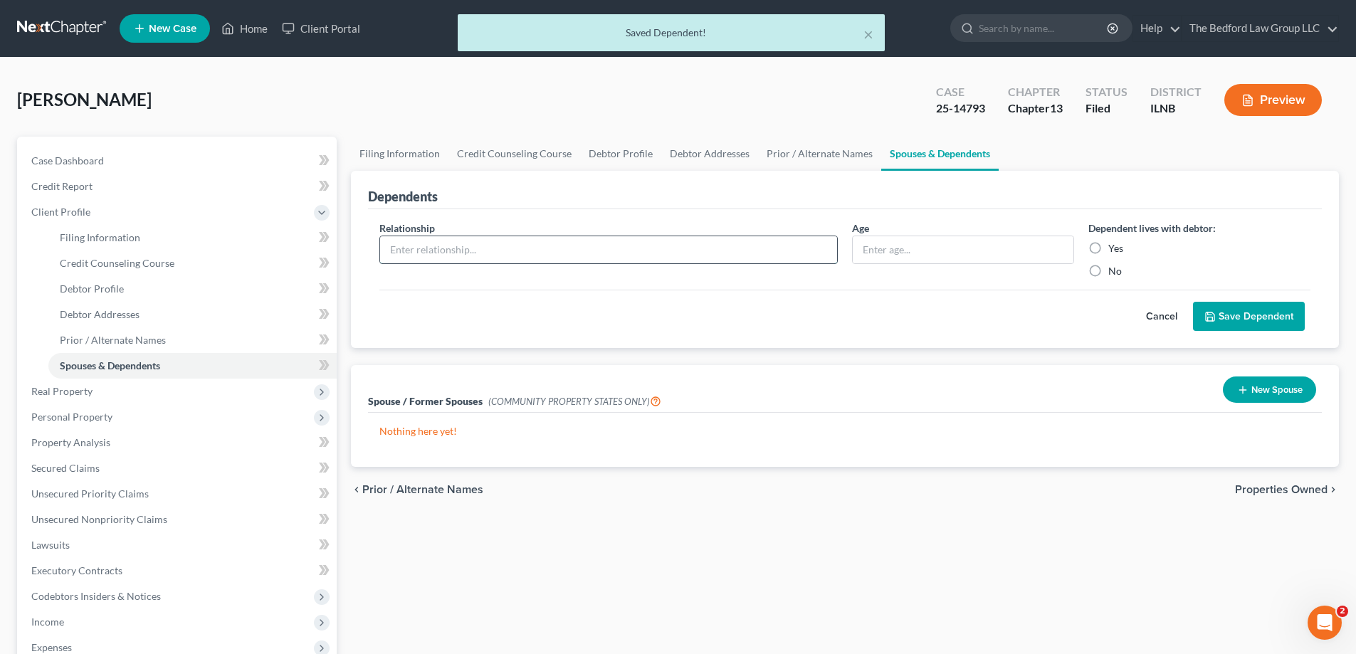
click at [650, 257] on input "text" at bounding box center [608, 249] width 457 height 27
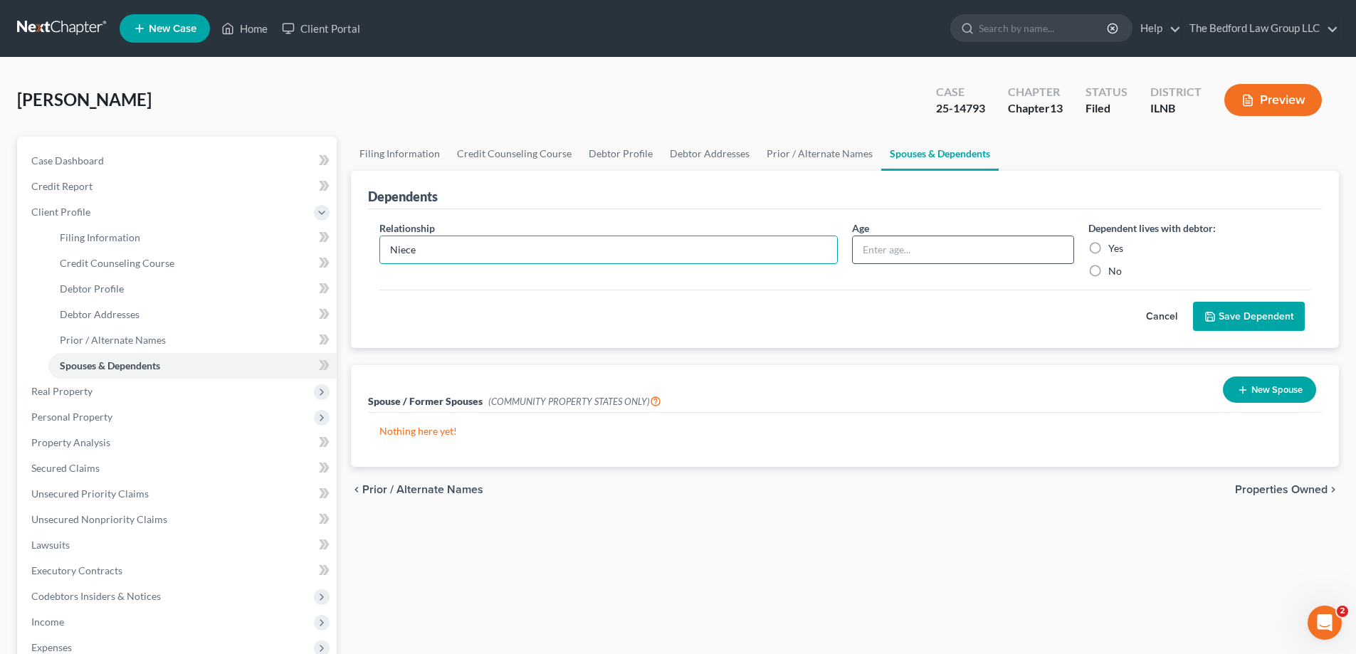
type input "Niece"
click at [968, 246] on input "text" at bounding box center [963, 249] width 221 height 27
type input "14"
click at [1109, 249] on label "Yes" at bounding box center [1116, 248] width 15 height 14
click at [1114, 249] on input "Yes" at bounding box center [1118, 245] width 9 height 9
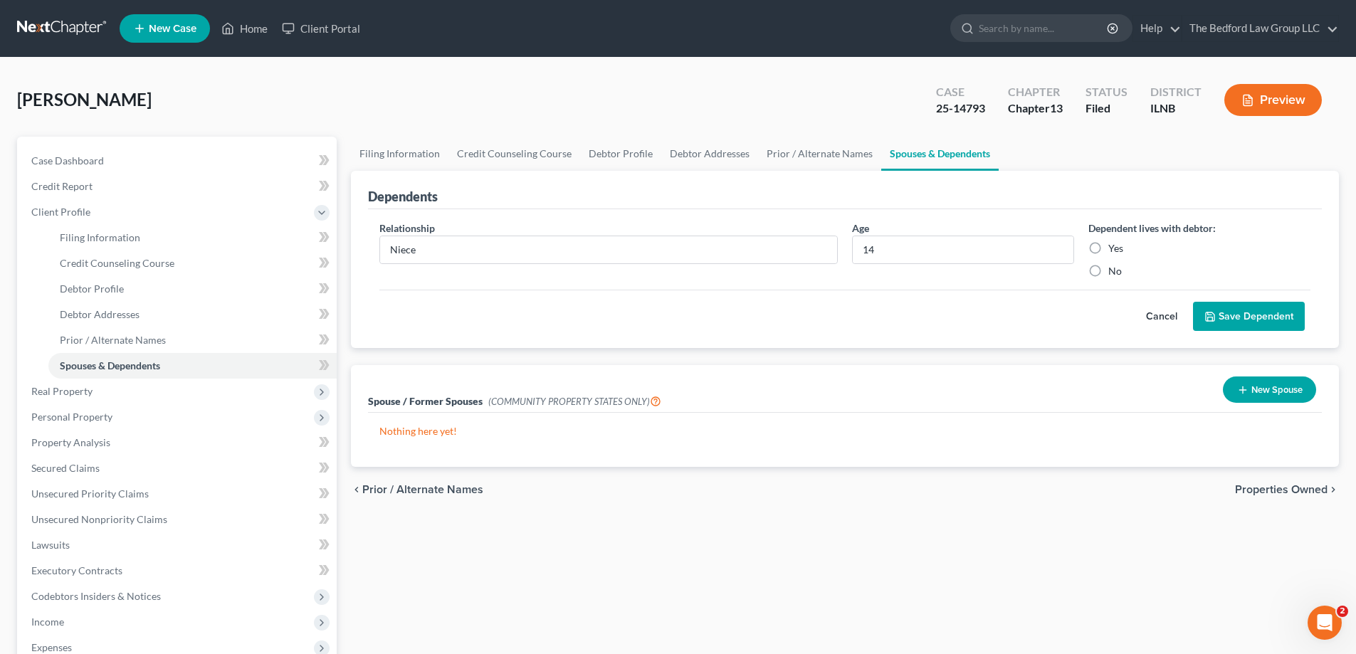
radio input "true"
click at [1273, 318] on button "Save Dependent" at bounding box center [1249, 317] width 112 height 30
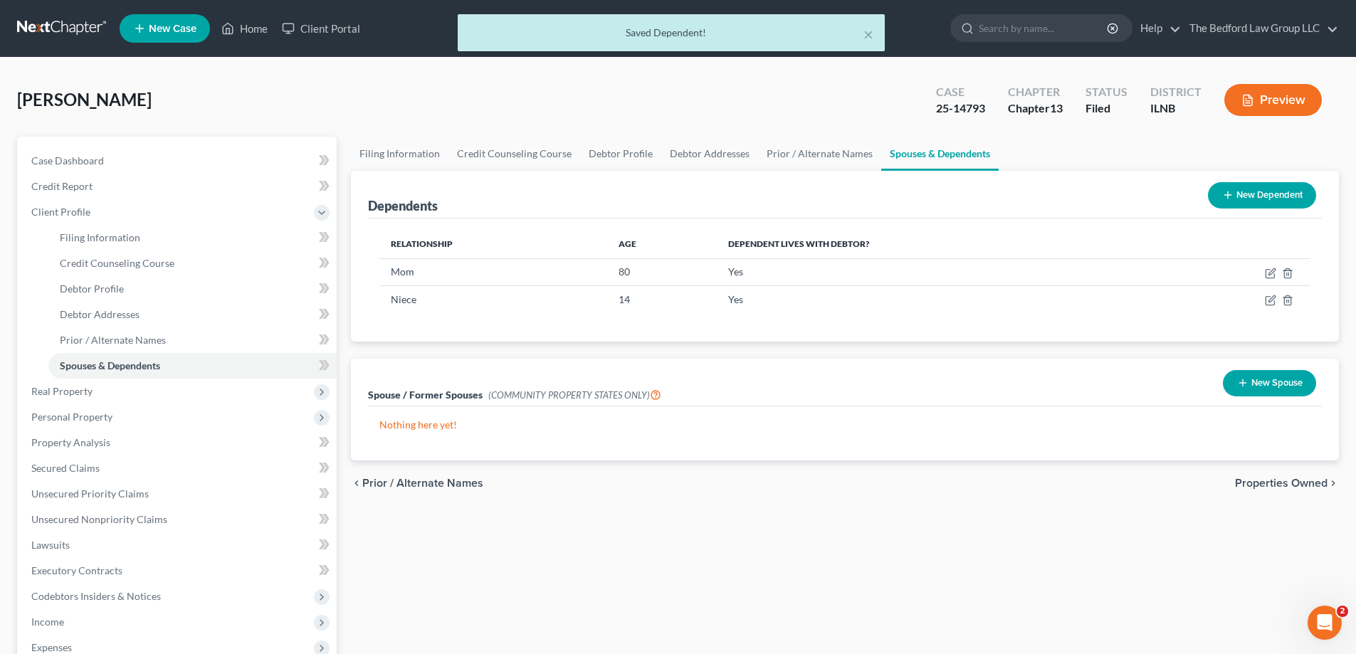
click at [1269, 197] on button "New Dependent" at bounding box center [1262, 195] width 108 height 26
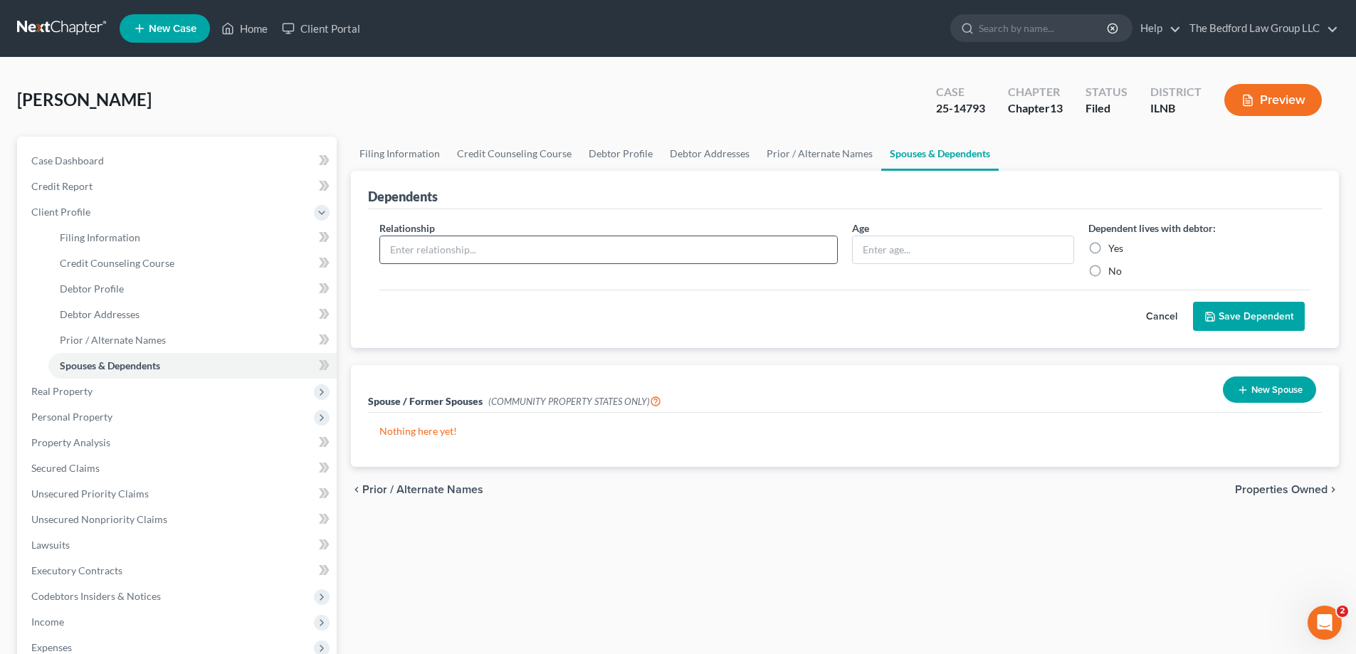
click at [543, 244] on input "text" at bounding box center [608, 249] width 457 height 27
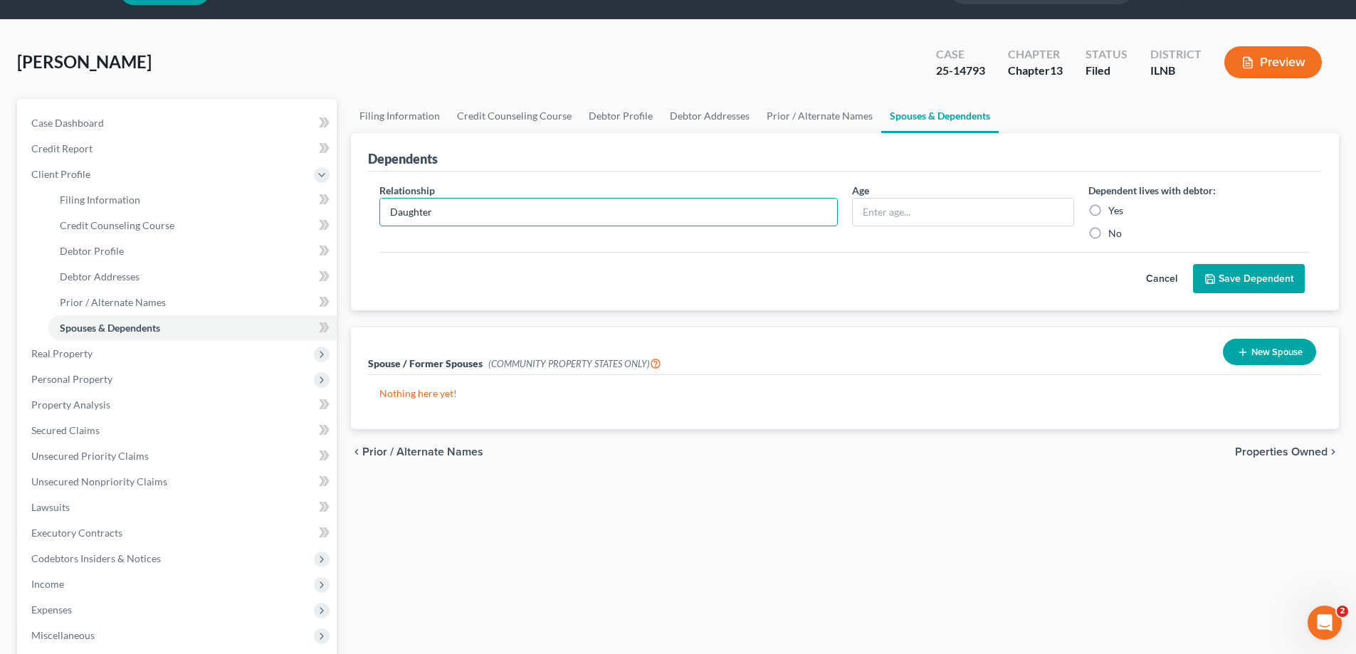
scroll to position [71, 0]
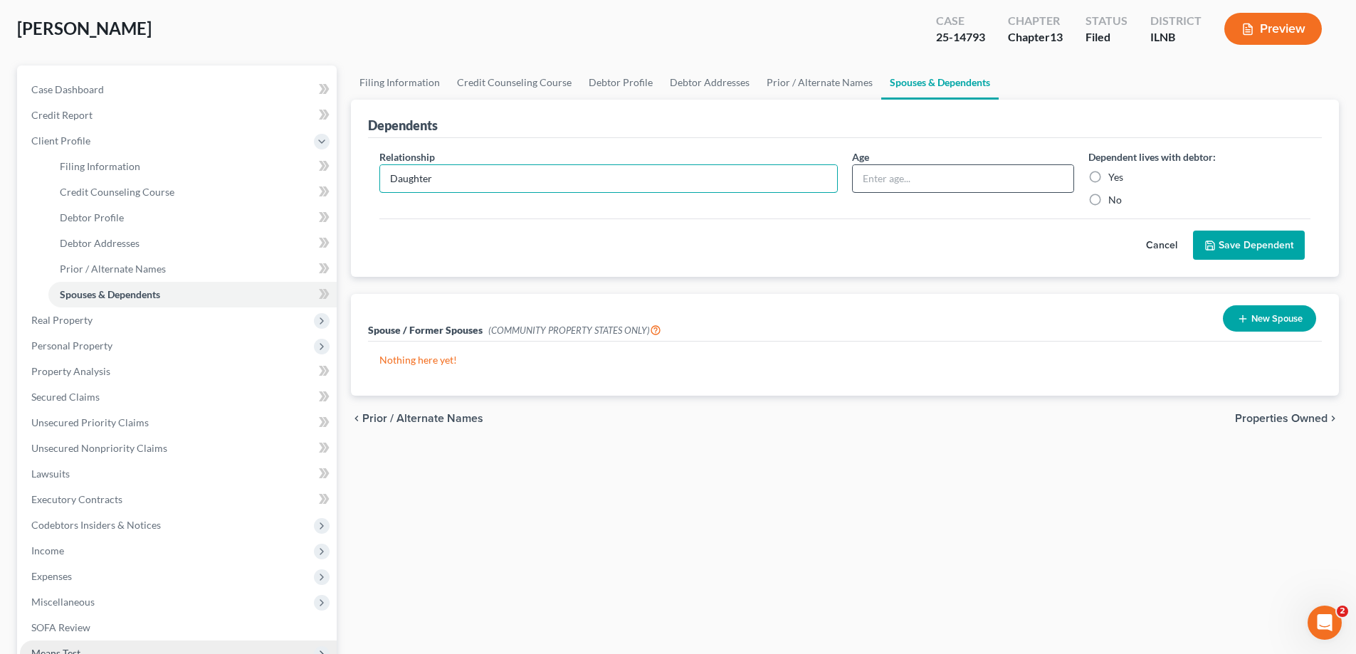
type input "Daughter"
click at [896, 184] on input "text" at bounding box center [963, 178] width 221 height 27
type input "20"
click at [1109, 177] on label "Yes" at bounding box center [1116, 177] width 15 height 14
click at [1114, 177] on input "Yes" at bounding box center [1118, 174] width 9 height 9
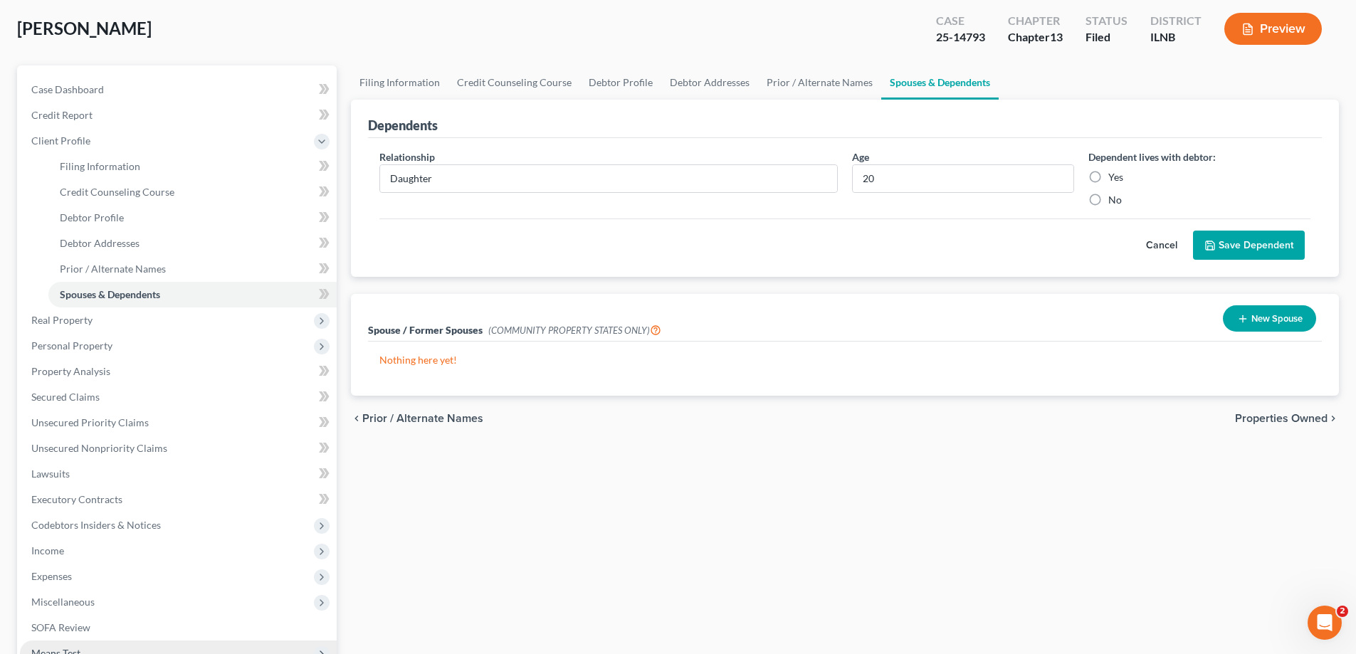
radio input "true"
click at [1240, 249] on button "Save Dependent" at bounding box center [1249, 246] width 112 height 30
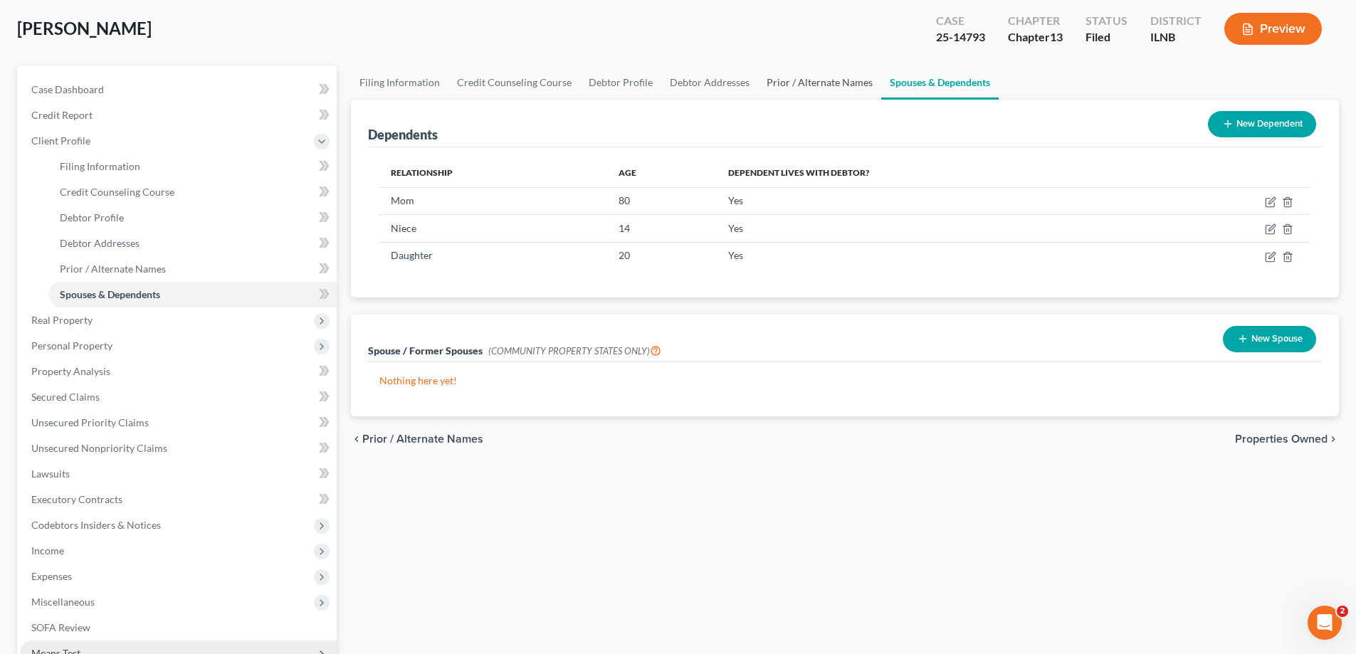
click at [831, 85] on link "Prior / Alternate Names" at bounding box center [819, 83] width 123 height 34
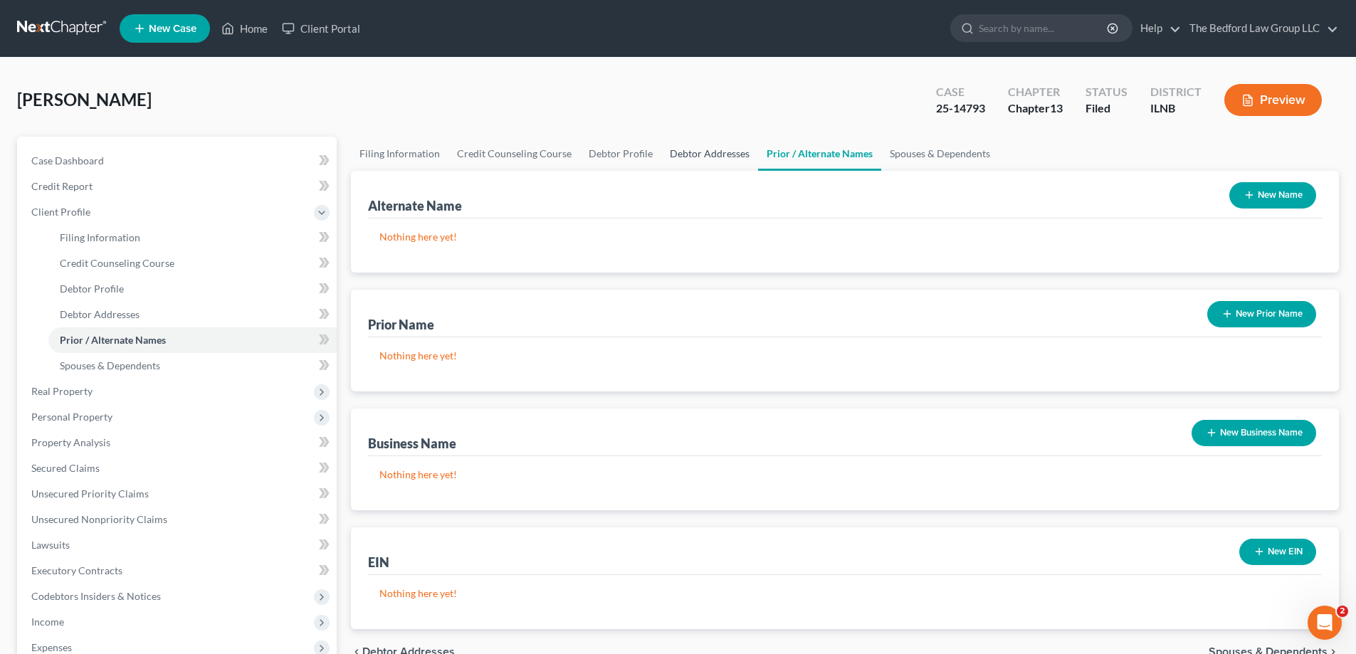
click at [703, 155] on link "Debtor Addresses" at bounding box center [709, 154] width 97 height 34
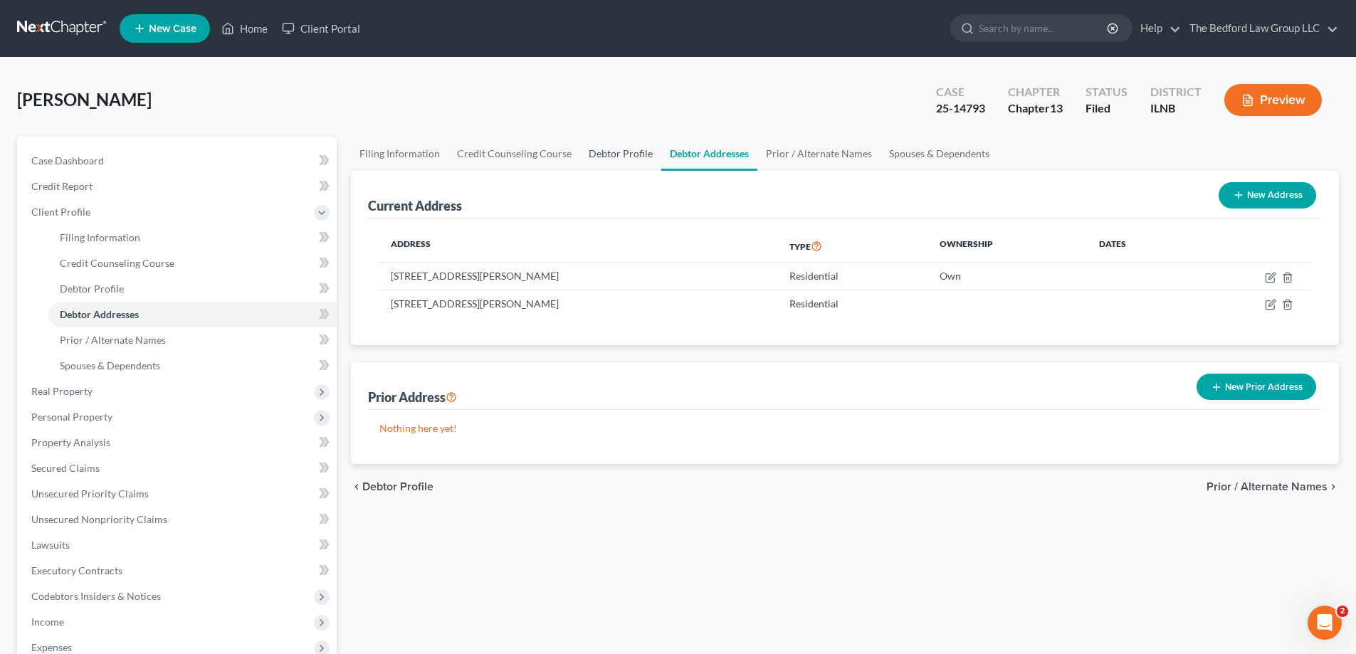
click at [597, 151] on link "Debtor Profile" at bounding box center [620, 154] width 81 height 34
select select "1"
select select "4"
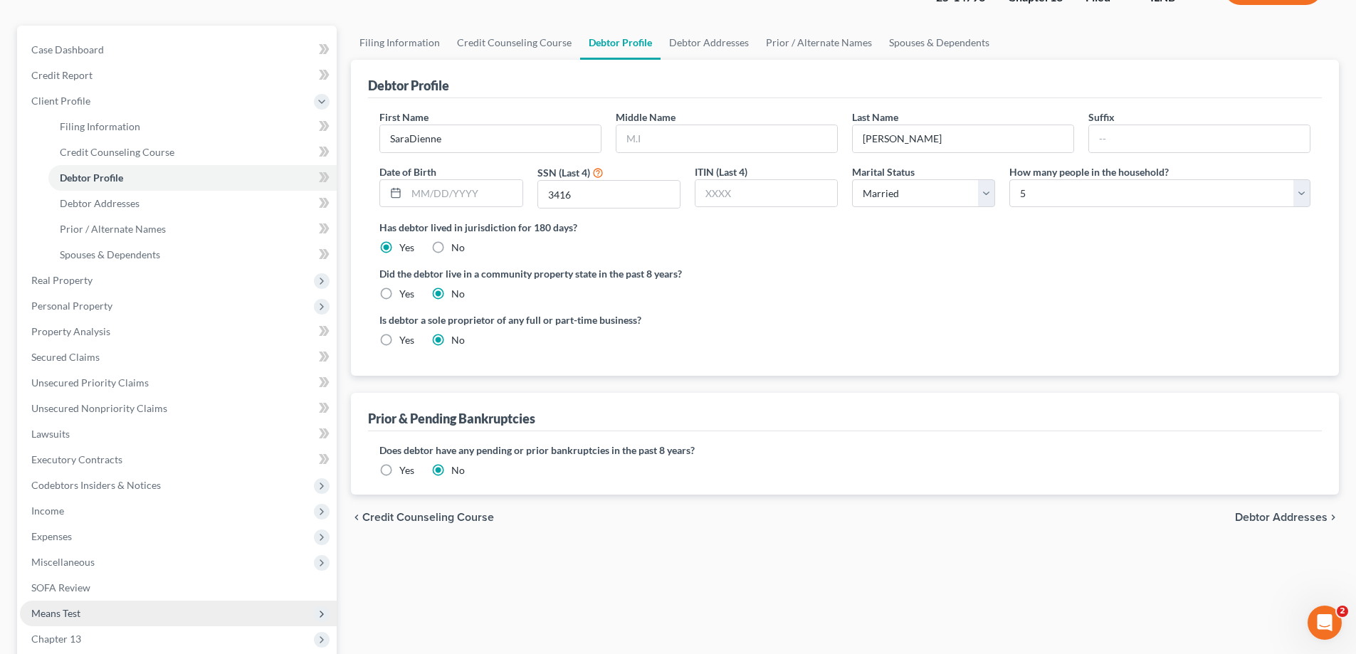
scroll to position [142, 0]
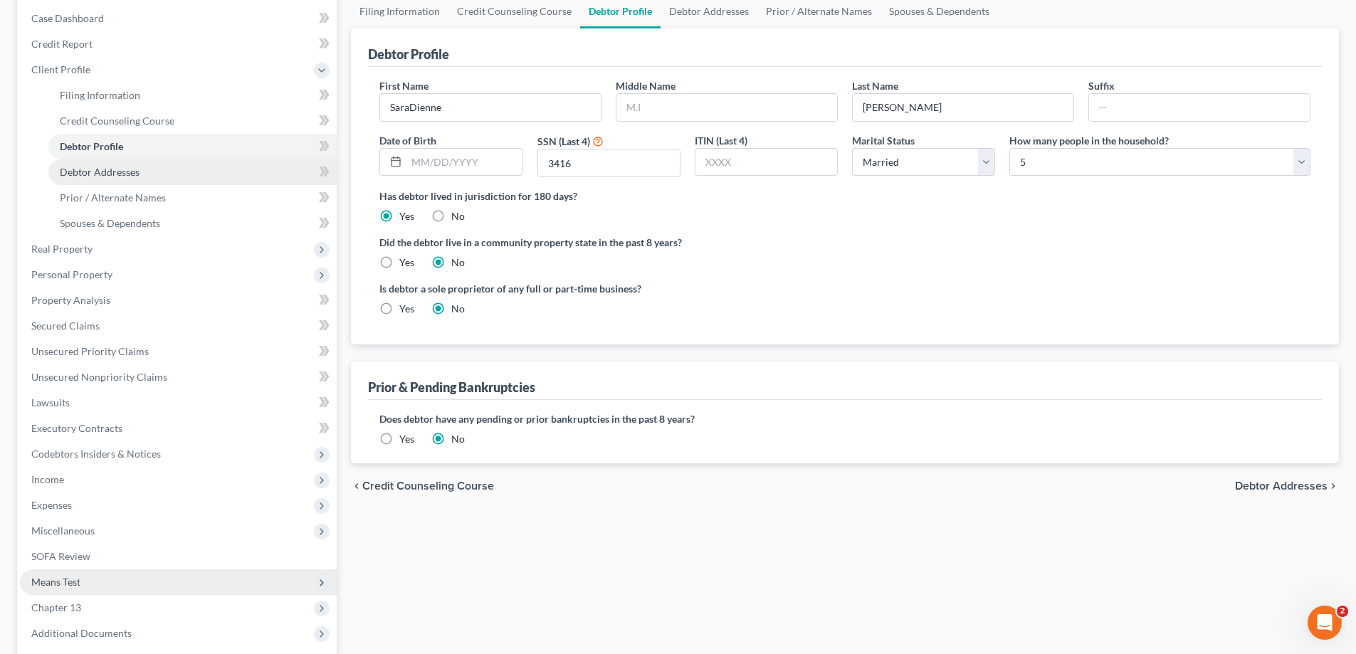
click at [137, 177] on span "Debtor Addresses" at bounding box center [100, 172] width 80 height 12
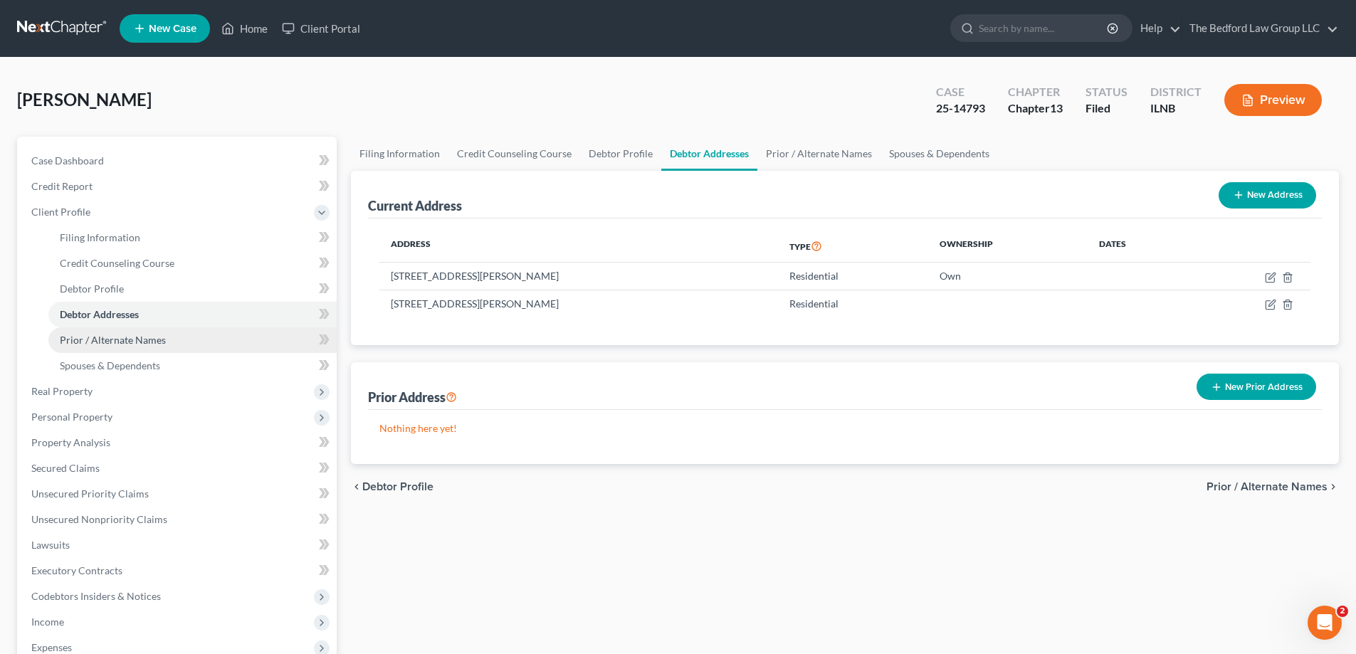
click at [140, 350] on link "Prior / Alternate Names" at bounding box center [192, 341] width 288 height 26
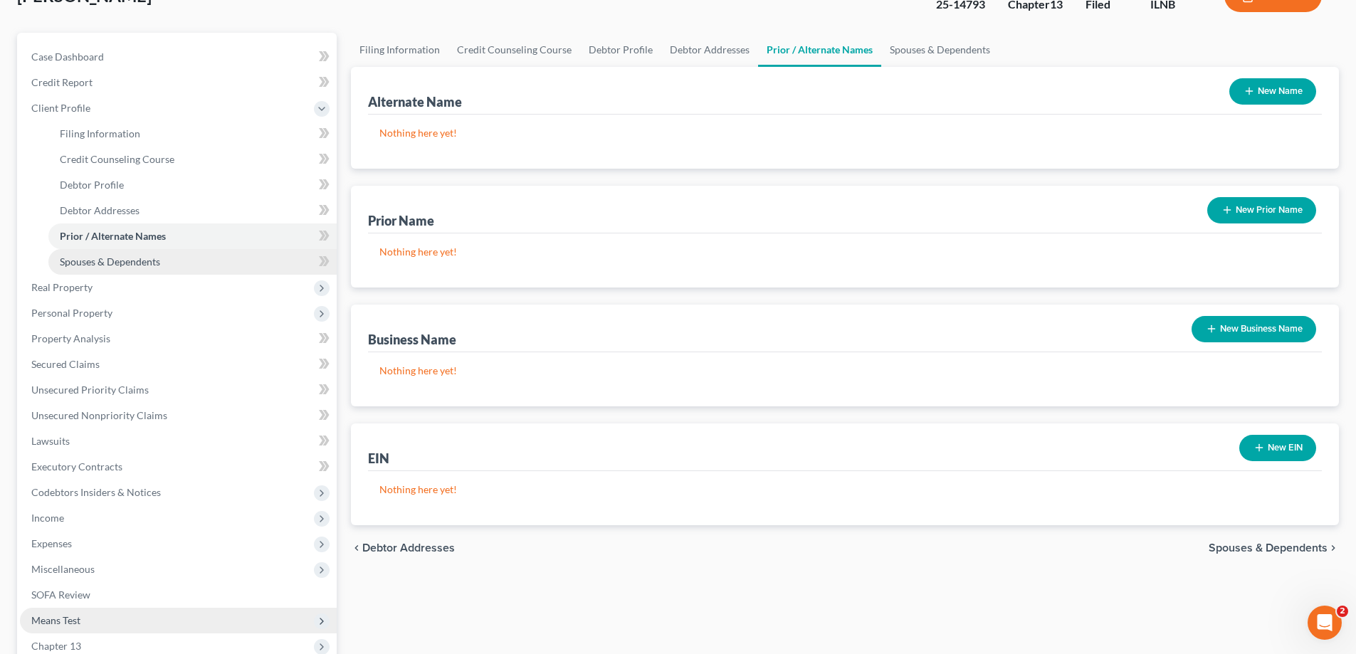
scroll to position [142, 0]
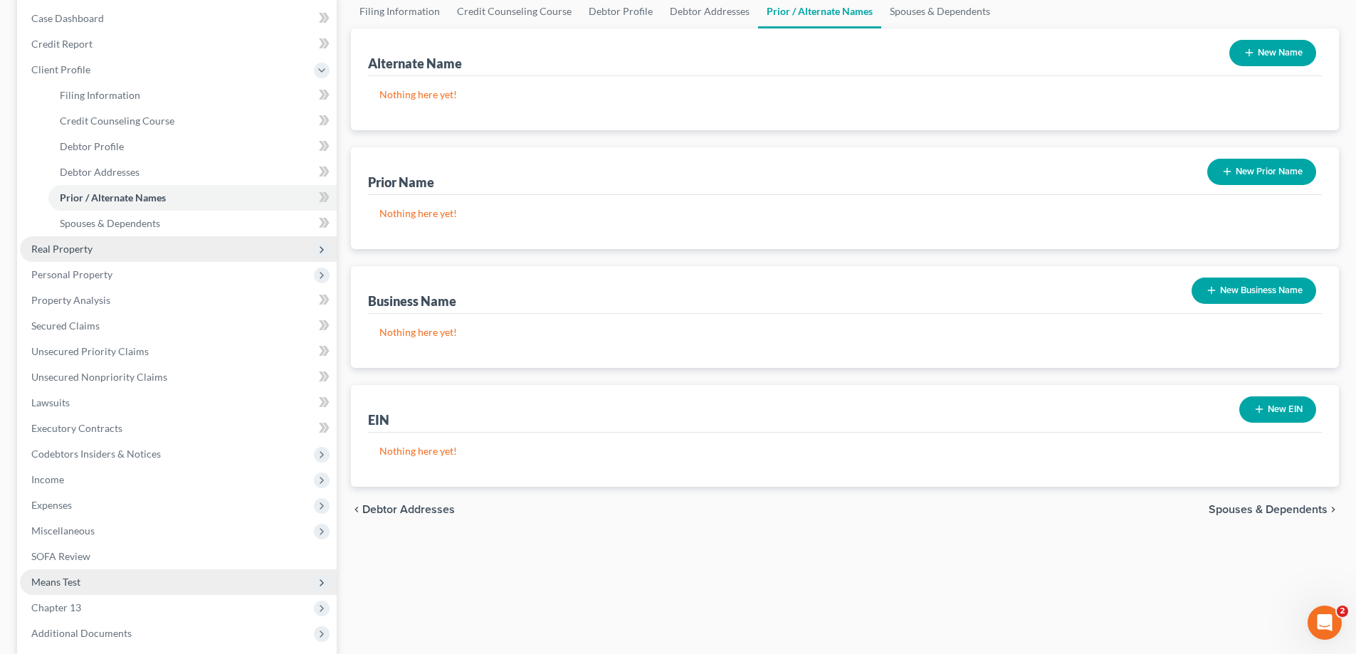
click at [156, 249] on span "Real Property" at bounding box center [178, 249] width 317 height 26
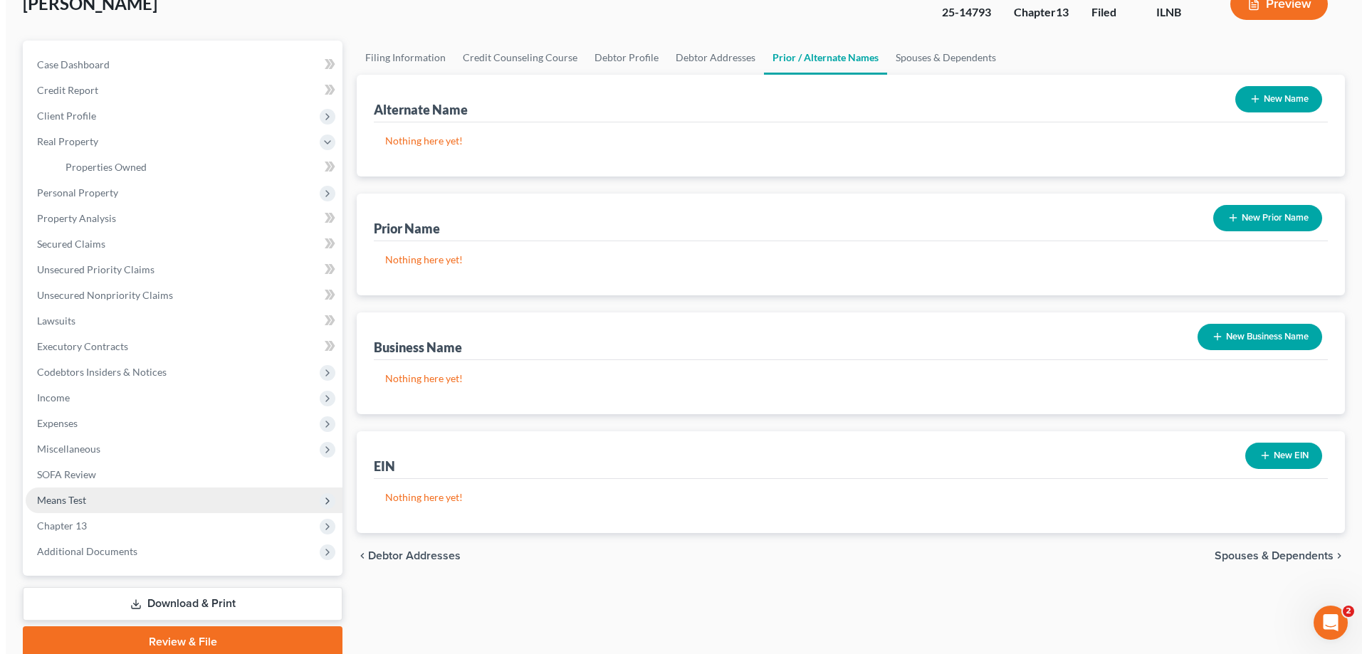
scroll to position [71, 0]
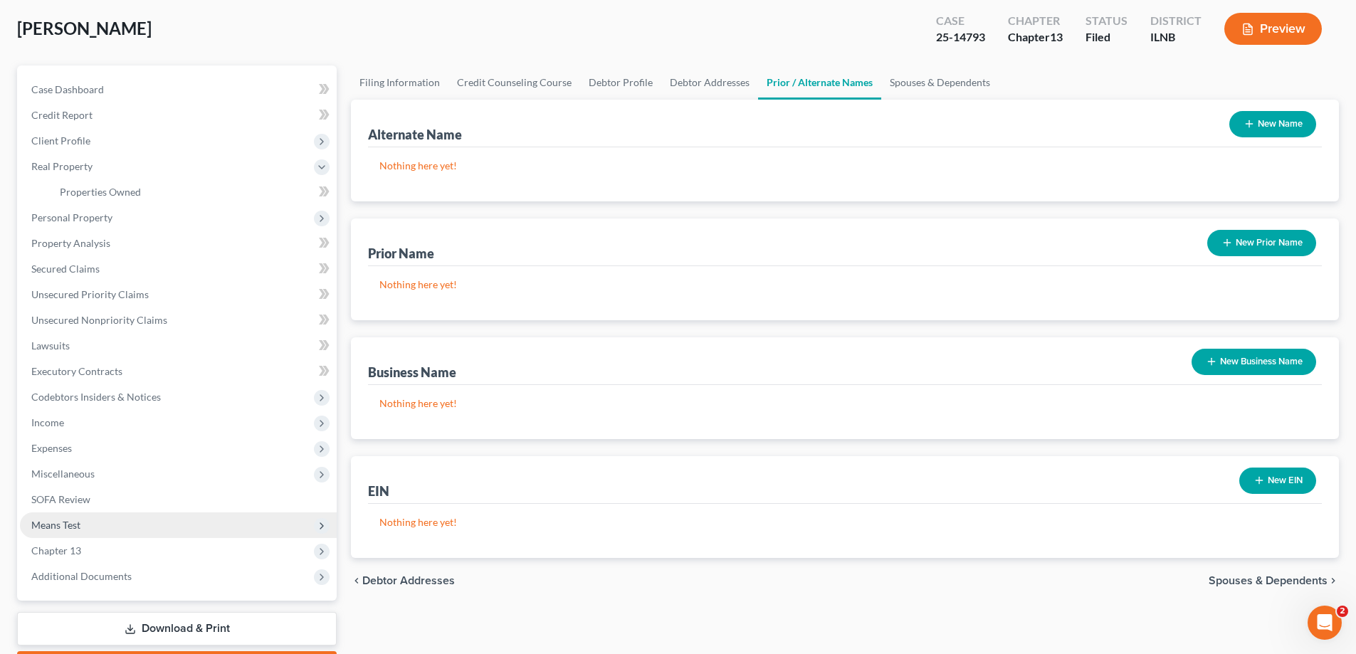
click at [1282, 23] on button "Preview" at bounding box center [1274, 29] width 98 height 32
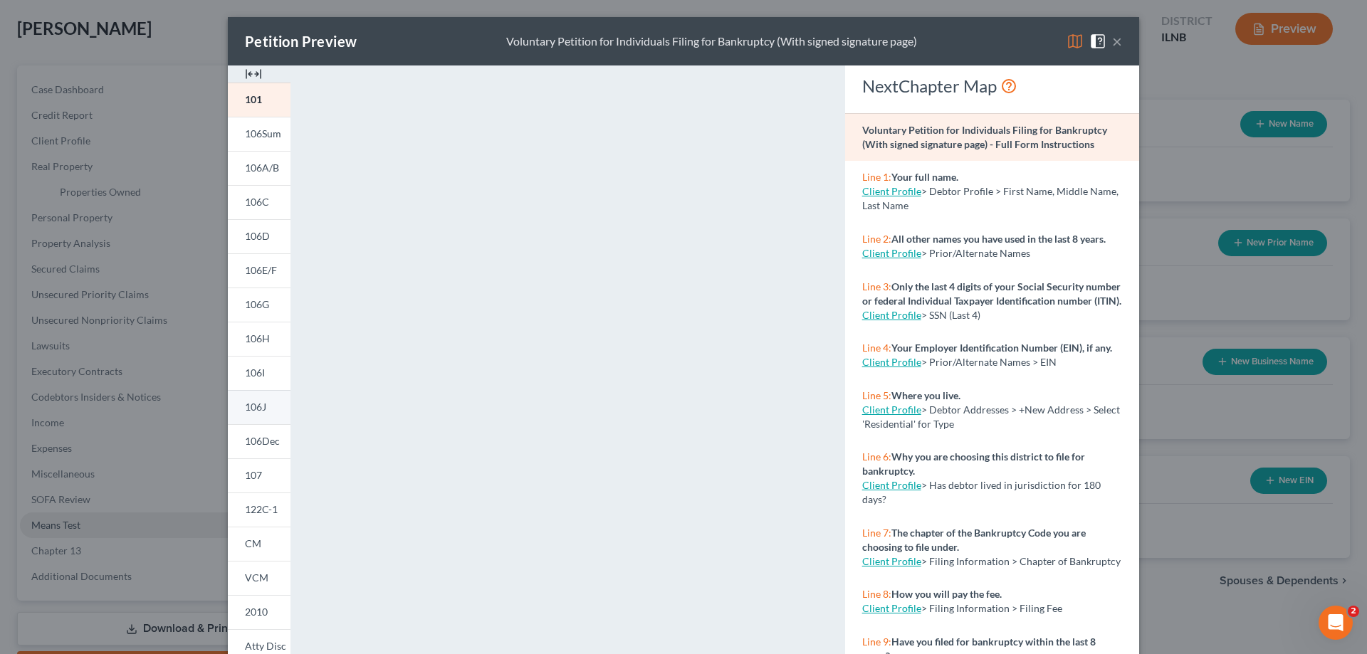
click at [263, 410] on link "106J" at bounding box center [259, 407] width 63 height 34
